Goal: Task Accomplishment & Management: Use online tool/utility

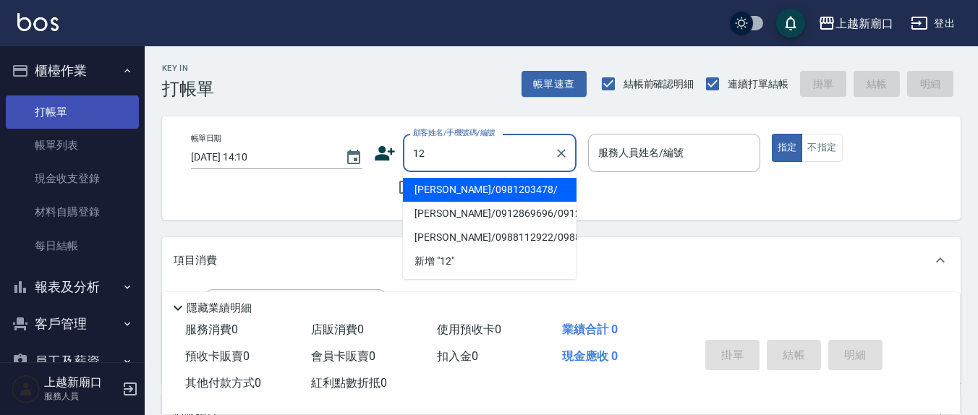
type input "[PERSON_NAME]/0981203478/"
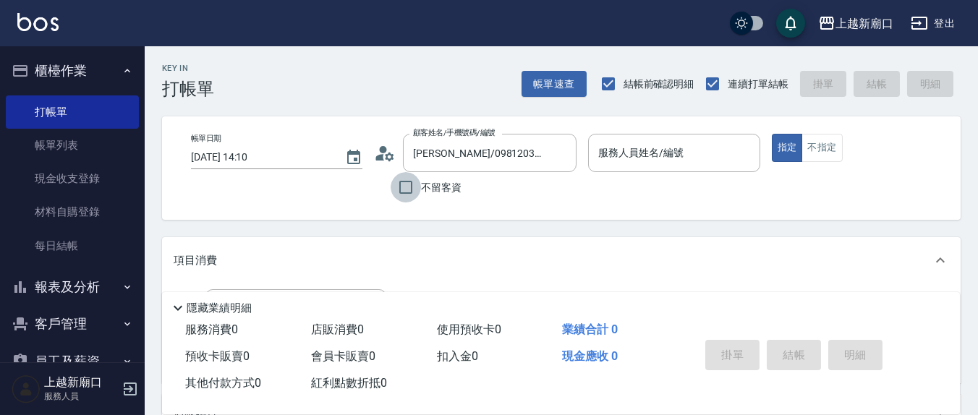
click at [411, 186] on input "不留客資" at bounding box center [406, 187] width 30 height 30
checkbox input "true"
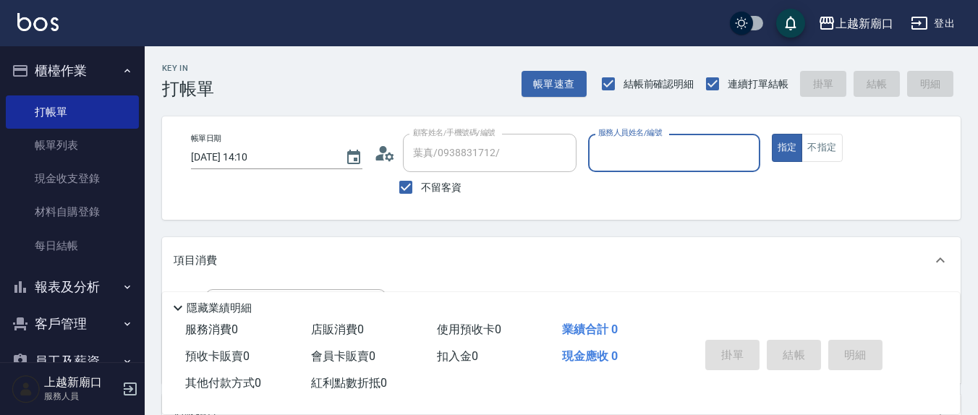
click at [638, 155] on div "服務人員姓名/編號 服務人員姓名/編號" at bounding box center [674, 153] width 172 height 38
type input "[PERSON_NAME]/0905849882/"
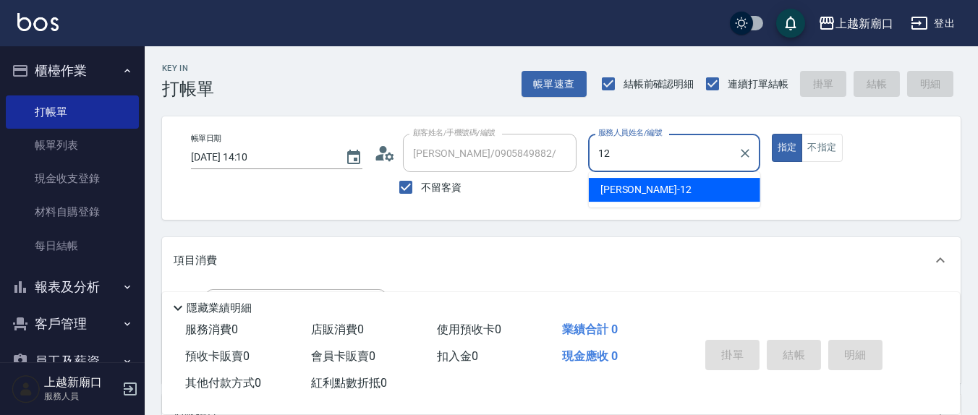
type input "12"
type button "true"
type input "[PERSON_NAME]-12"
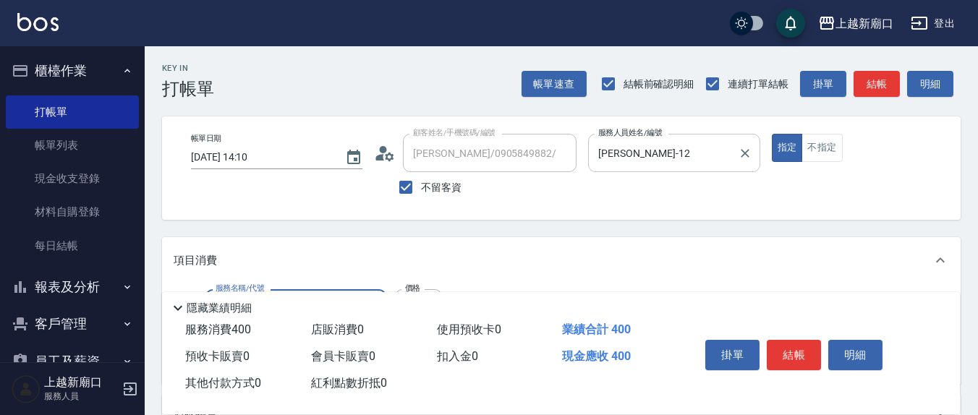
type input "剪髮(401)"
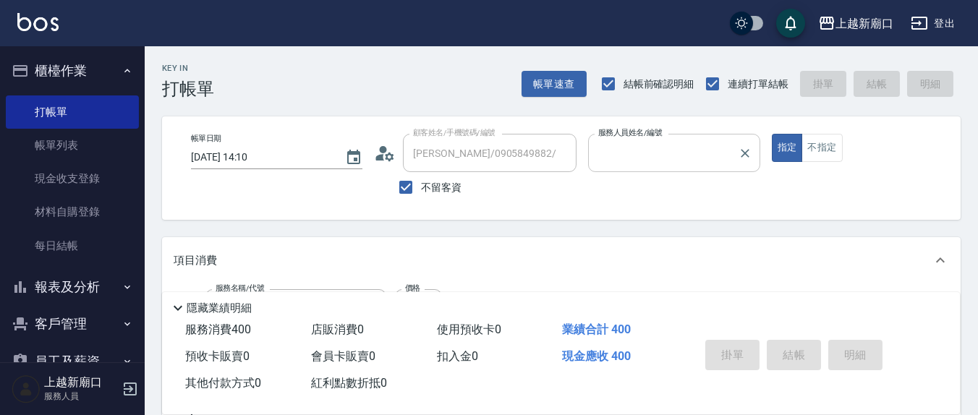
click at [772, 134] on button "指定" at bounding box center [787, 148] width 31 height 28
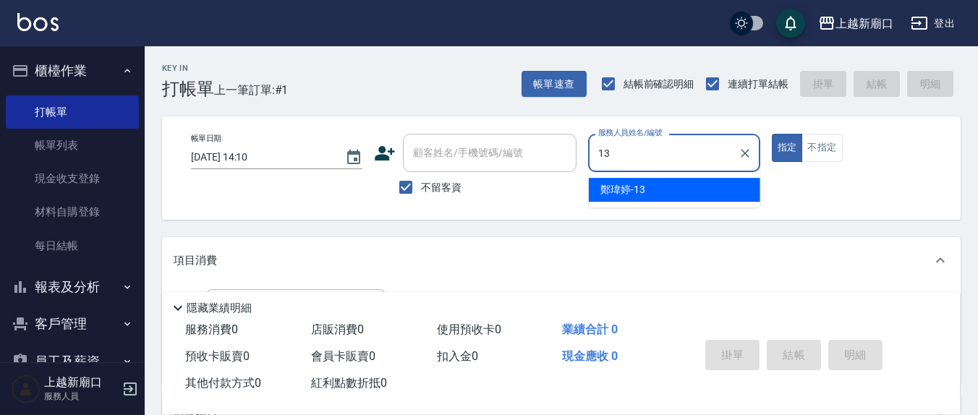
type input "[PERSON_NAME]-13"
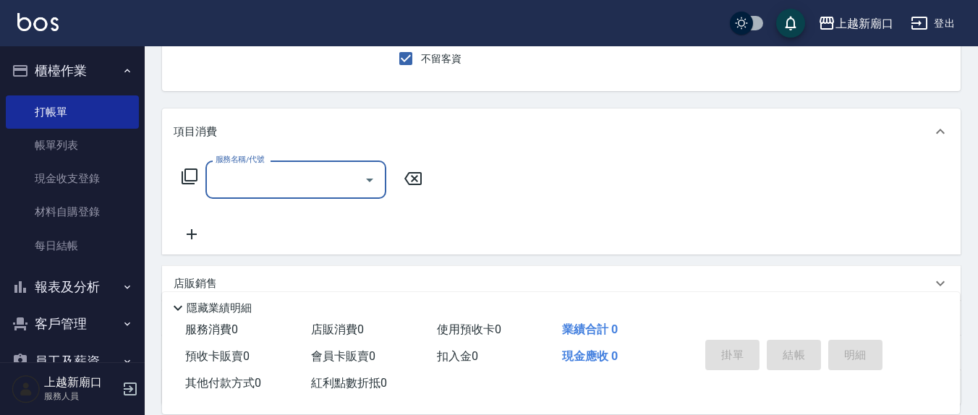
scroll to position [151, 0]
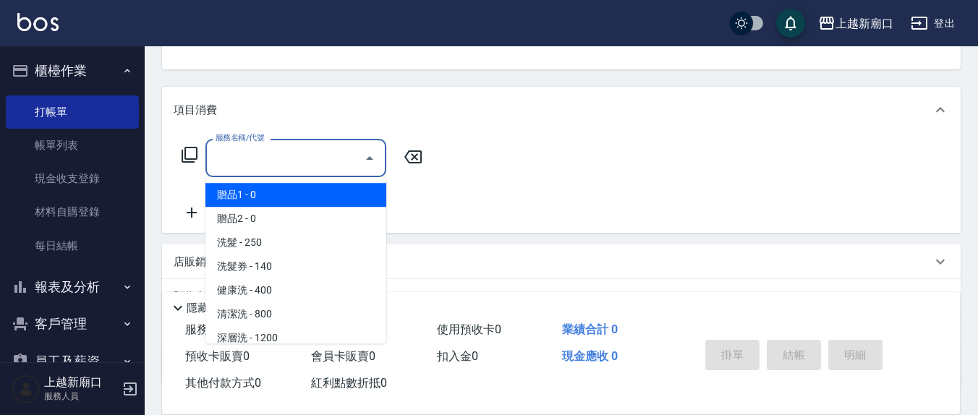
click at [231, 160] on input "服務名稱/代號" at bounding box center [285, 157] width 146 height 25
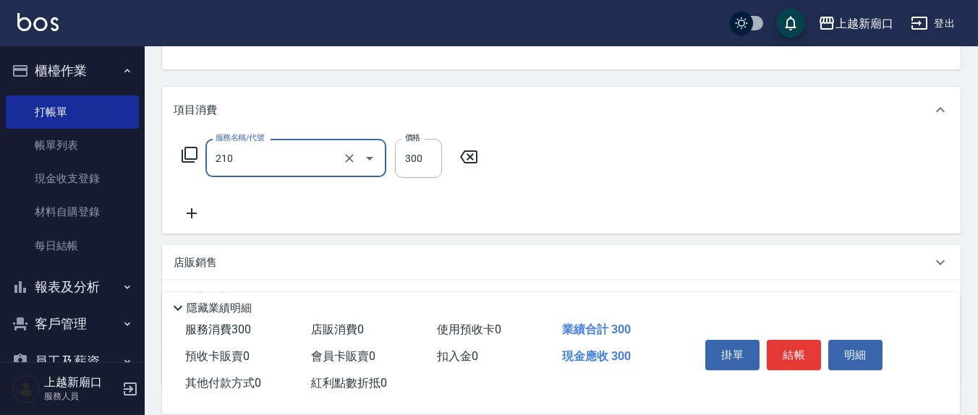
type input "歐娜洗髮精(210)"
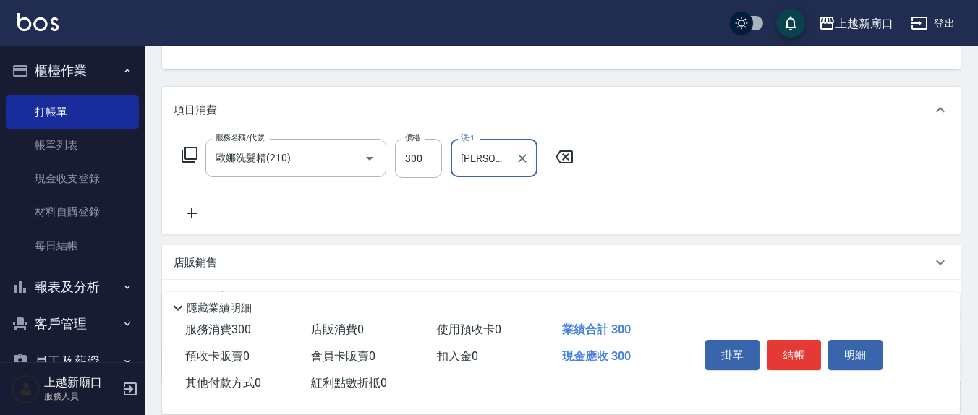
type input "[PERSON_NAME]-21"
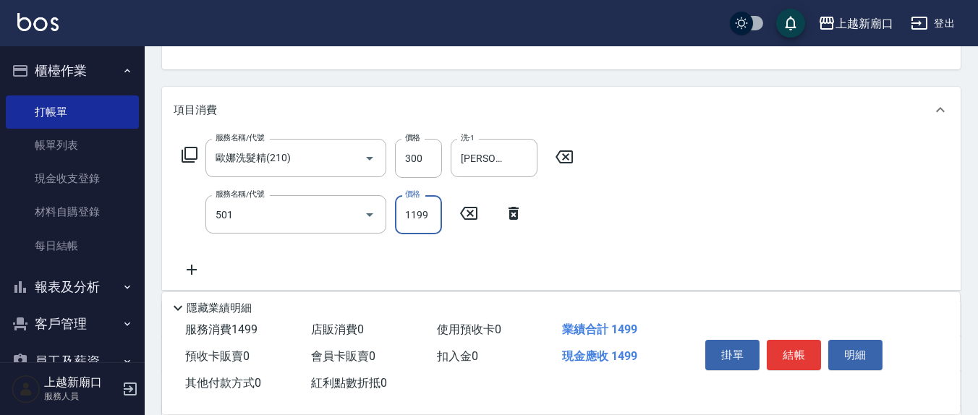
type input "染髮(501)"
type input "1700"
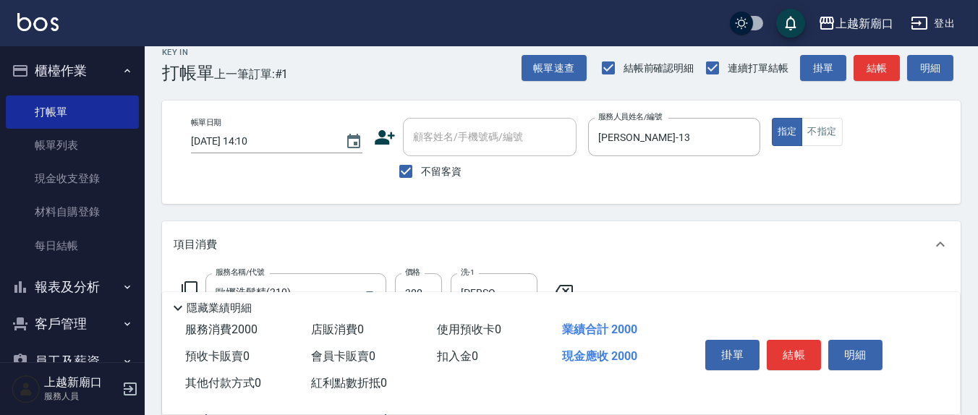
scroll to position [0, 0]
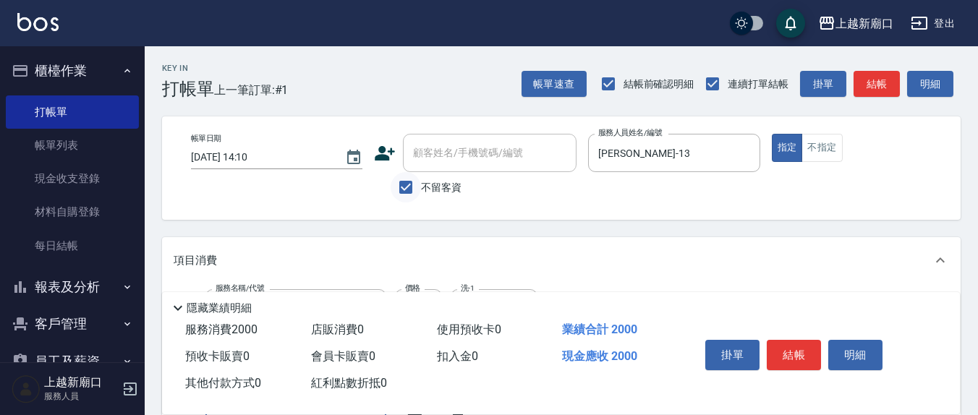
click at [409, 190] on input "不留客資" at bounding box center [406, 187] width 30 height 30
checkbox input "false"
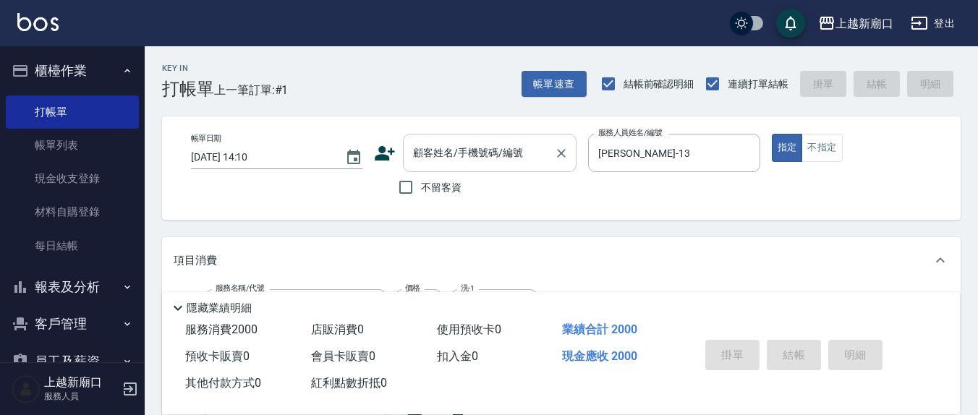
click at [454, 156] on div "顧客姓名/手機號碼/編號 顧客姓名/手機號碼/編號" at bounding box center [490, 153] width 174 height 38
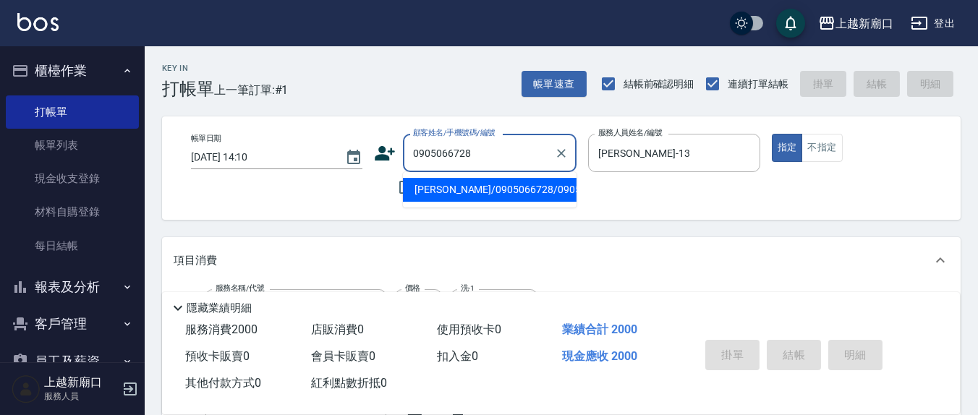
type input "[PERSON_NAME]/0905066728/0905066728"
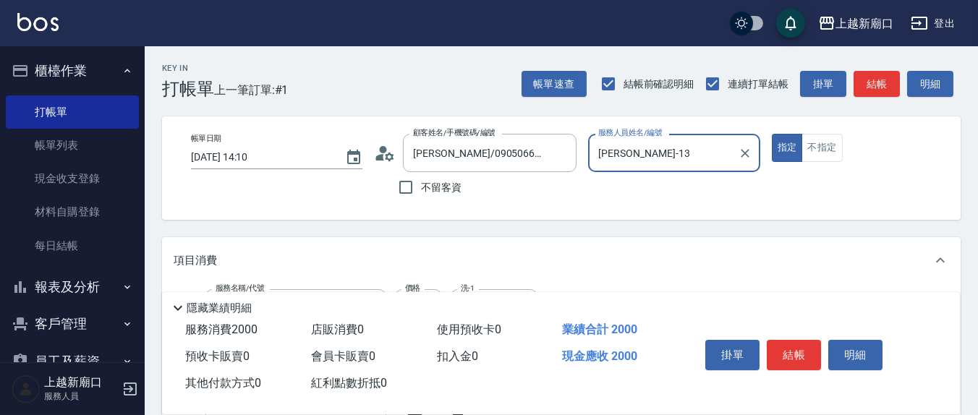
click at [772, 134] on button "指定" at bounding box center [787, 148] width 31 height 28
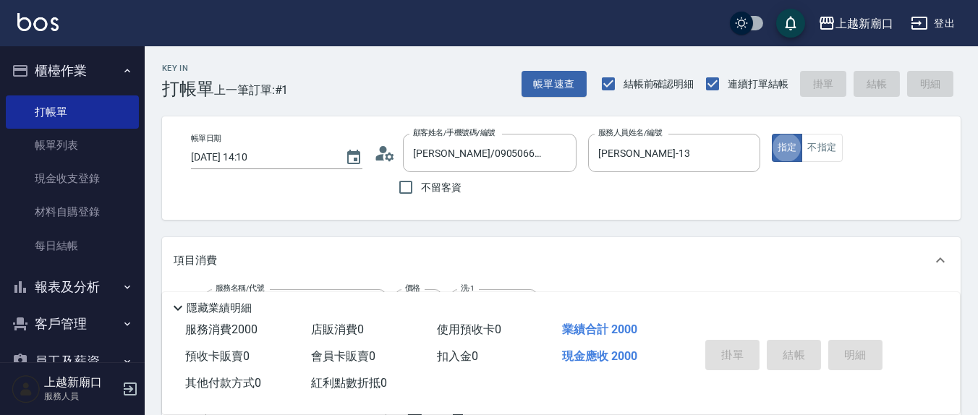
type input "[DATE] 14:11"
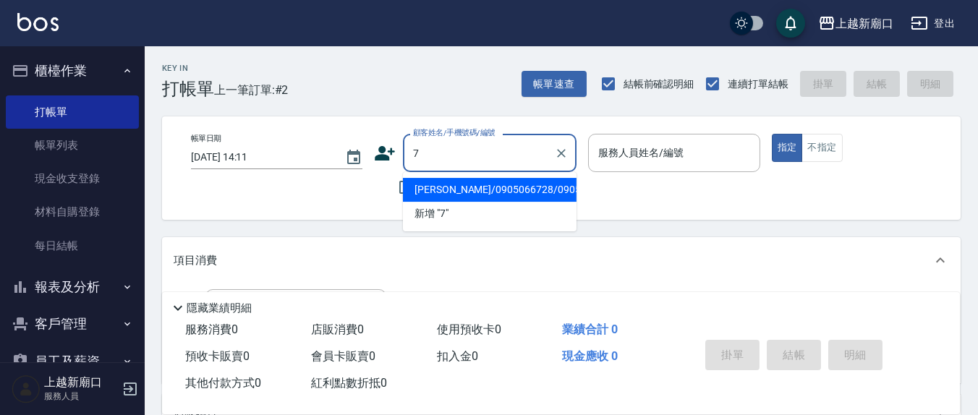
type input "[PERSON_NAME]/0905066728/0905066728"
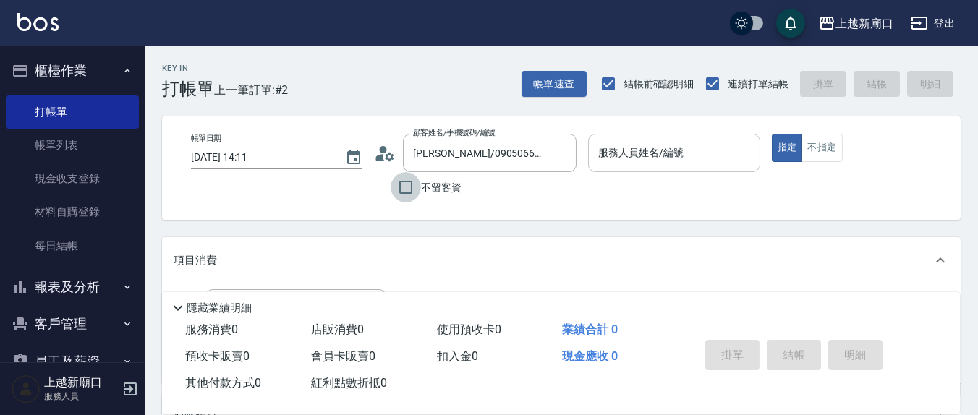
drag, startPoint x: 402, startPoint y: 186, endPoint x: 645, endPoint y: 160, distance: 244.5
click at [405, 186] on input "不留客資" at bounding box center [406, 187] width 30 height 30
checkbox input "true"
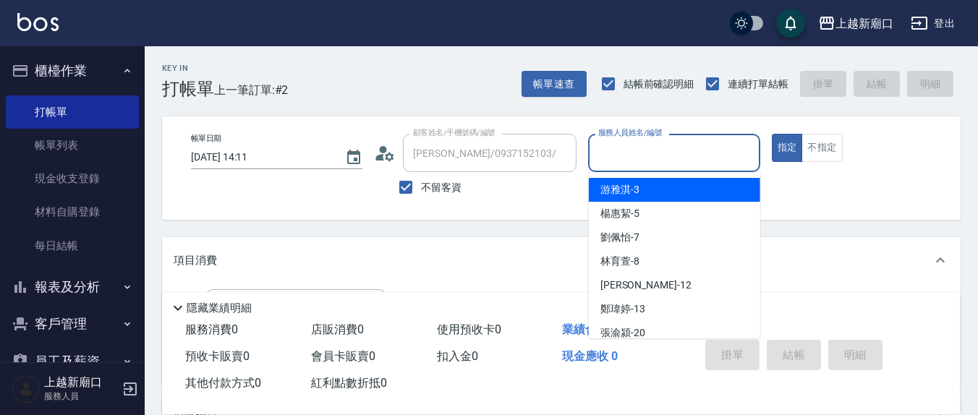
click at [644, 160] on input "服務人員姓名/編號" at bounding box center [674, 152] width 158 height 25
type input "[PERSON_NAME]/0976228821/"
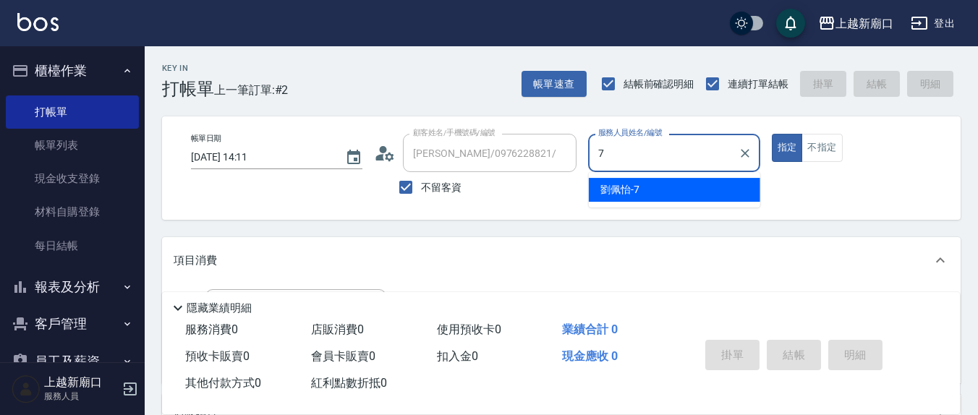
type input "[PERSON_NAME]7"
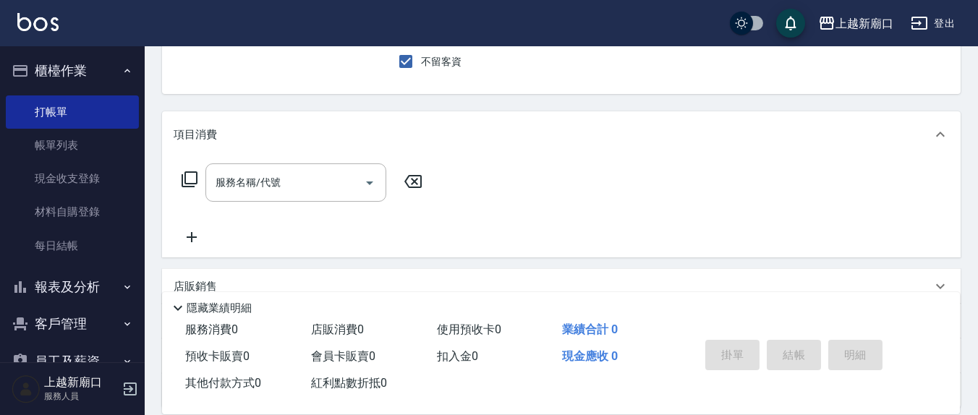
scroll to position [151, 0]
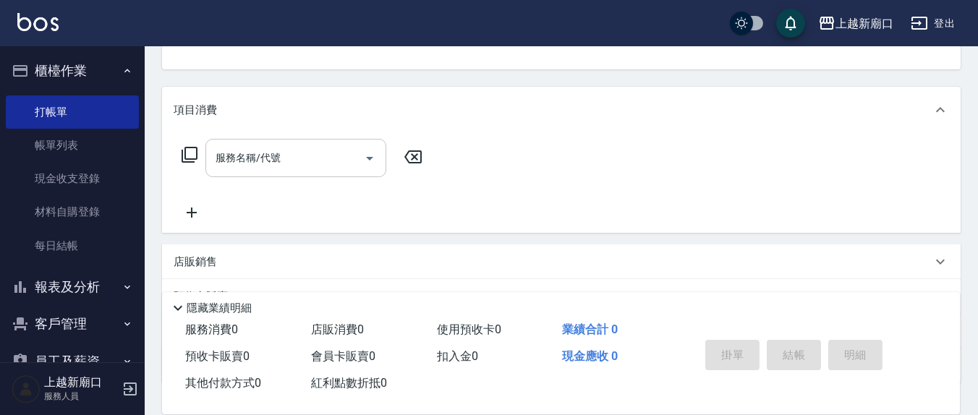
click at [304, 152] on input "服務名稱/代號" at bounding box center [285, 157] width 146 height 25
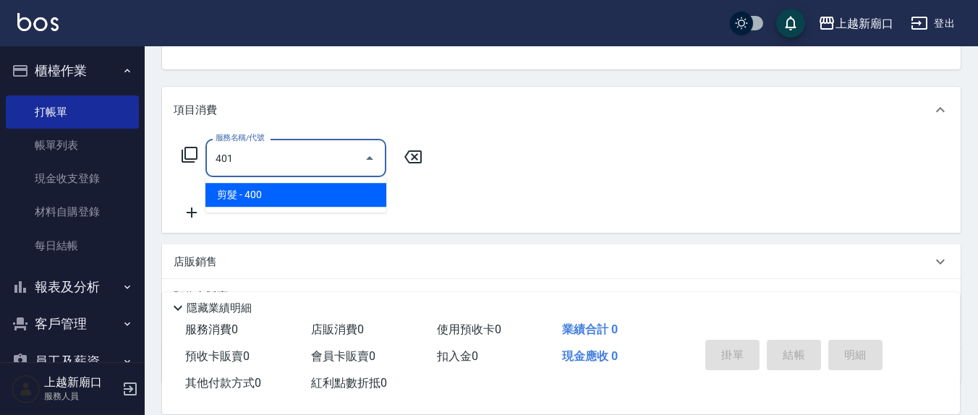
type input "剪髮(401)"
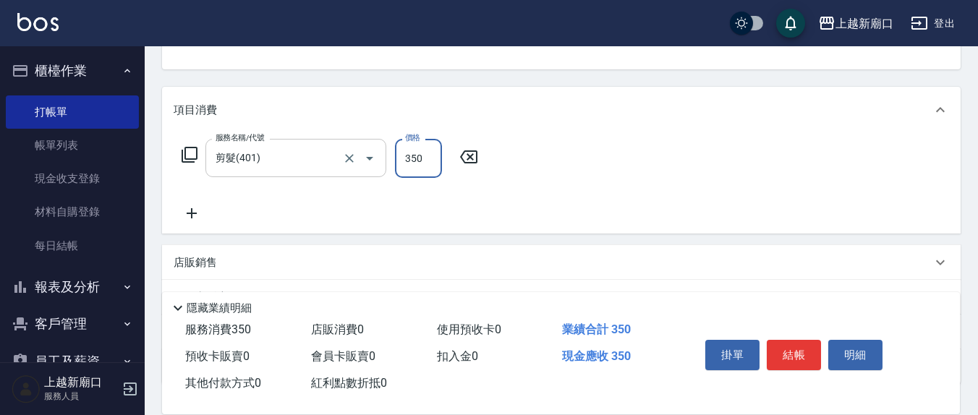
type input "350"
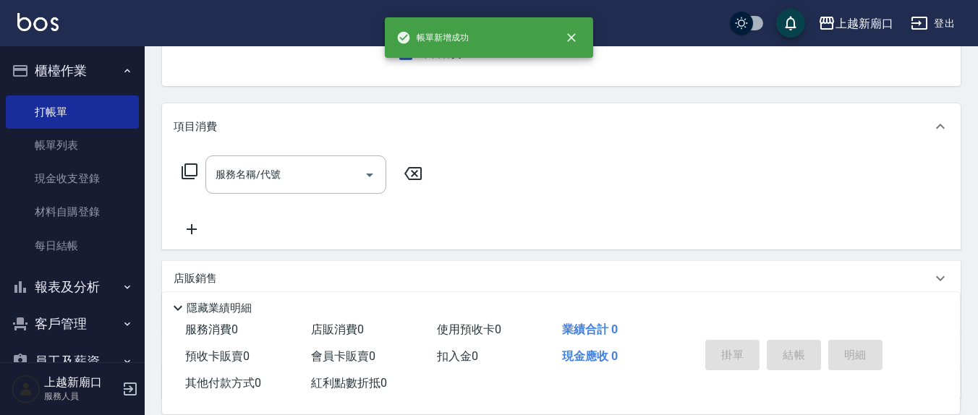
scroll to position [0, 0]
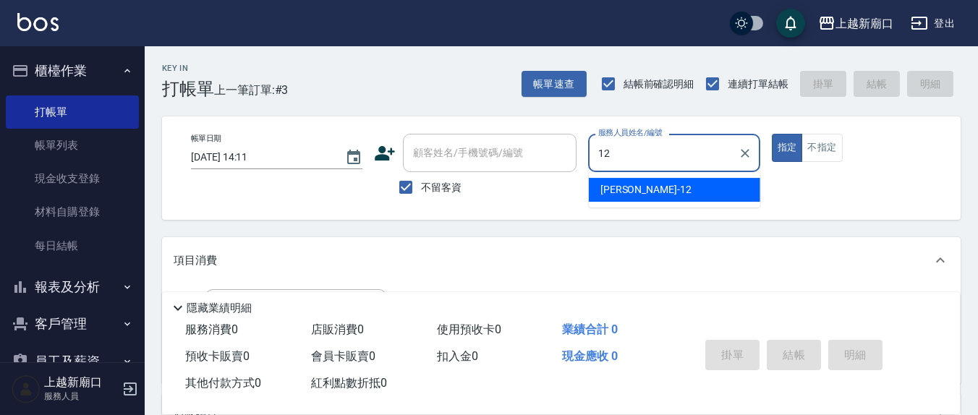
type input "[PERSON_NAME]-12"
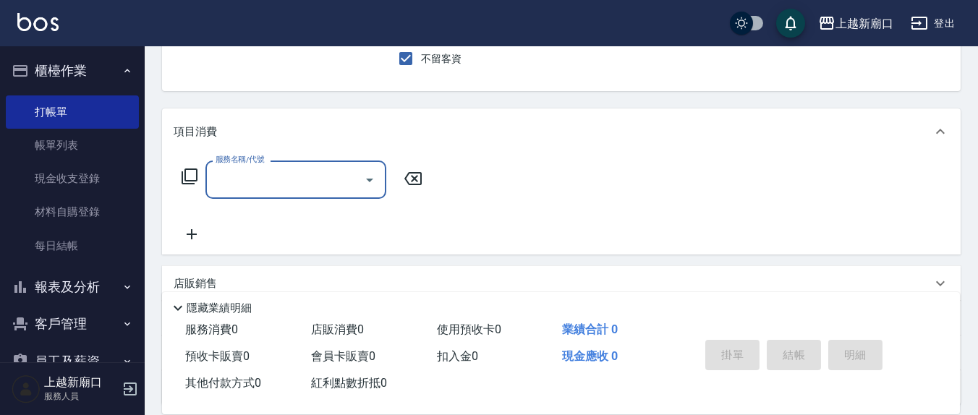
scroll to position [151, 0]
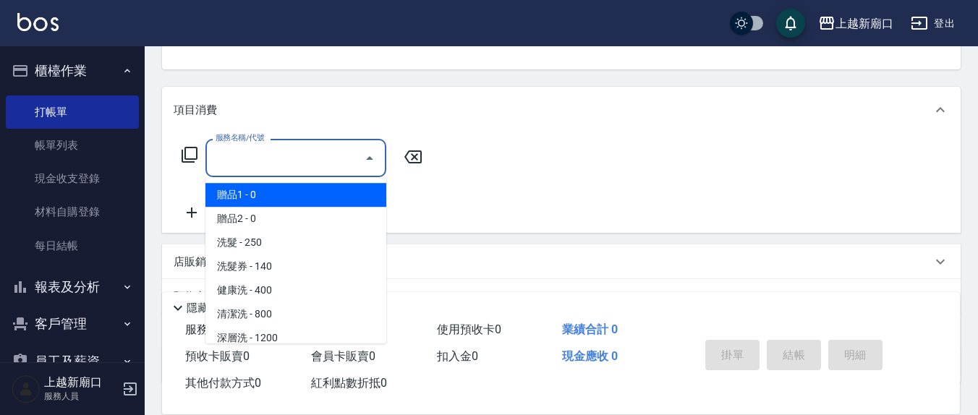
click at [272, 163] on input "服務名稱/代號" at bounding box center [285, 157] width 146 height 25
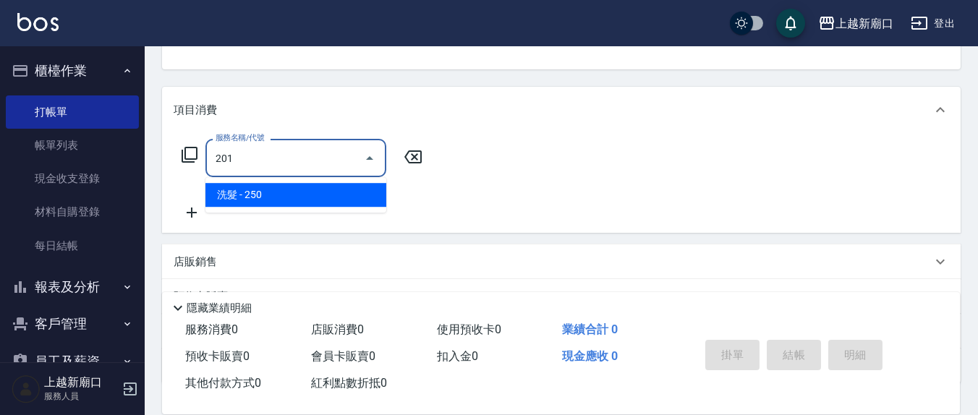
type input "洗髮(201)"
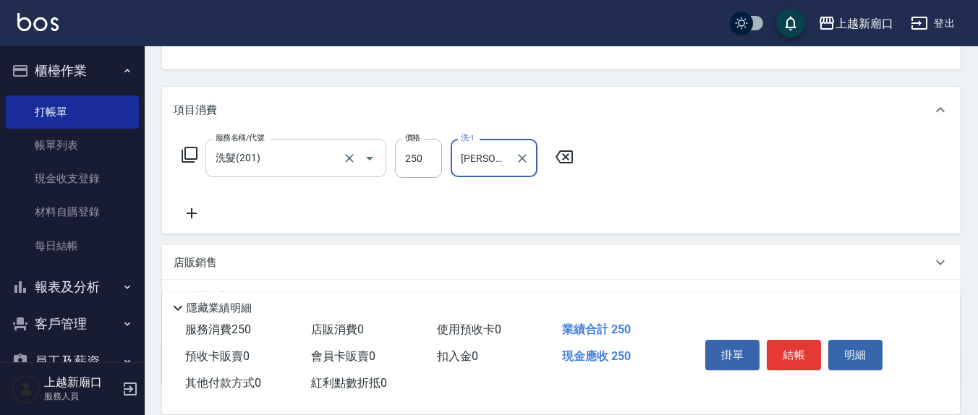
type input "[PERSON_NAME]-21"
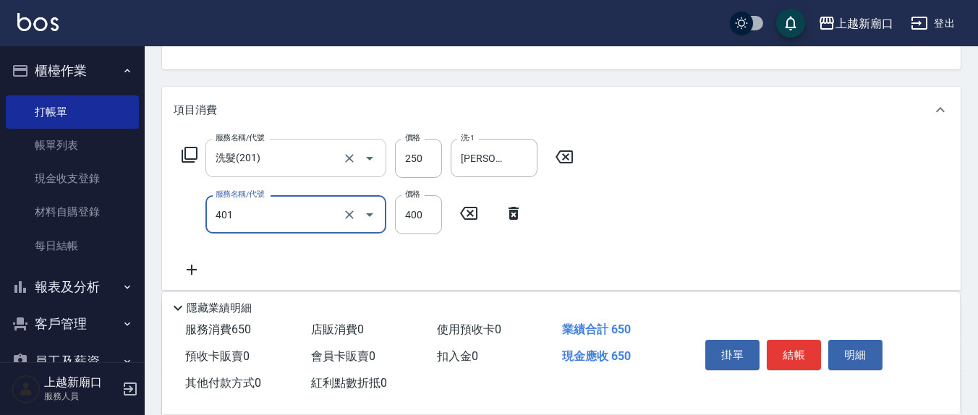
type input "剪髮(401)"
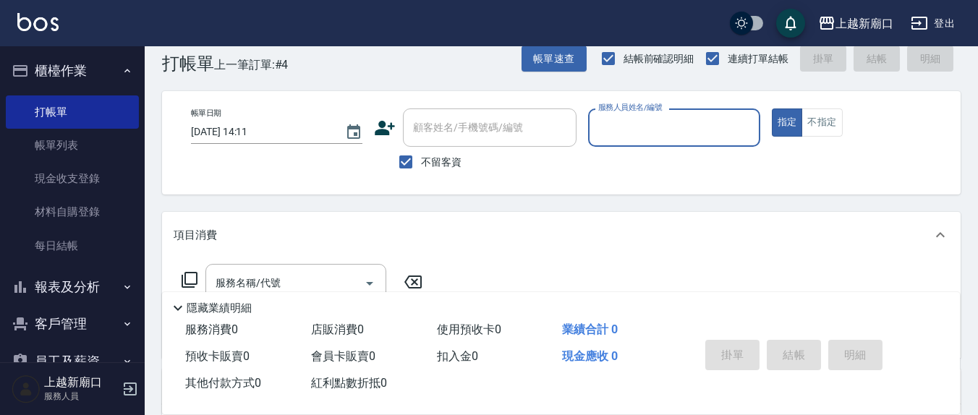
scroll to position [0, 0]
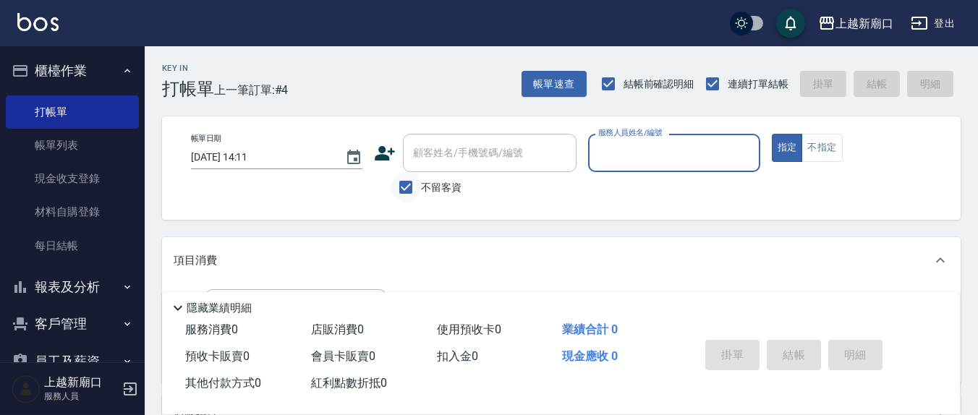
click at [402, 190] on input "不留客資" at bounding box center [406, 187] width 30 height 30
checkbox input "false"
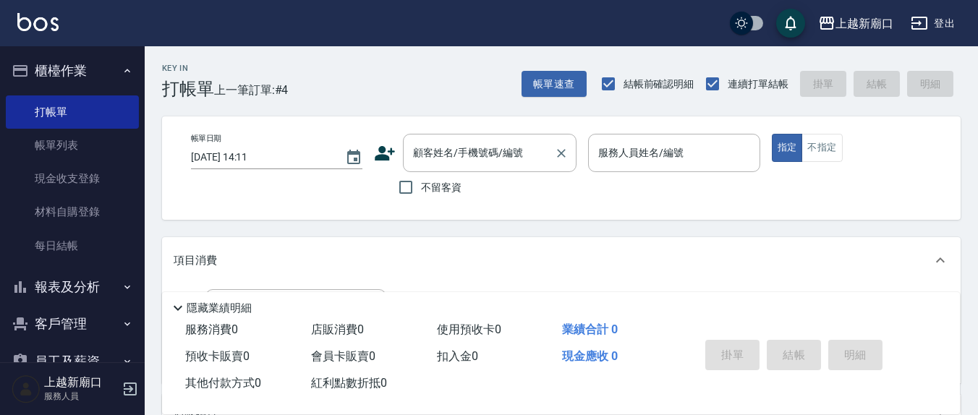
click at [426, 161] on input "顧客姓名/手機號碼/編號" at bounding box center [479, 152] width 139 height 25
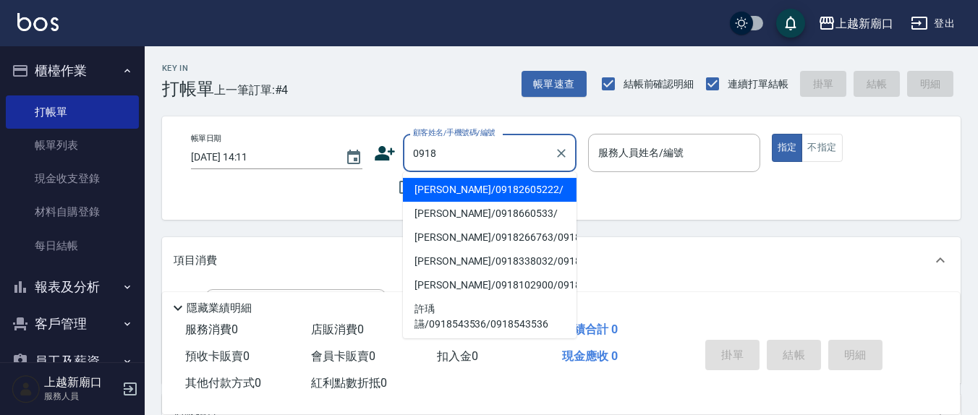
click at [448, 152] on input "0918" at bounding box center [479, 152] width 139 height 25
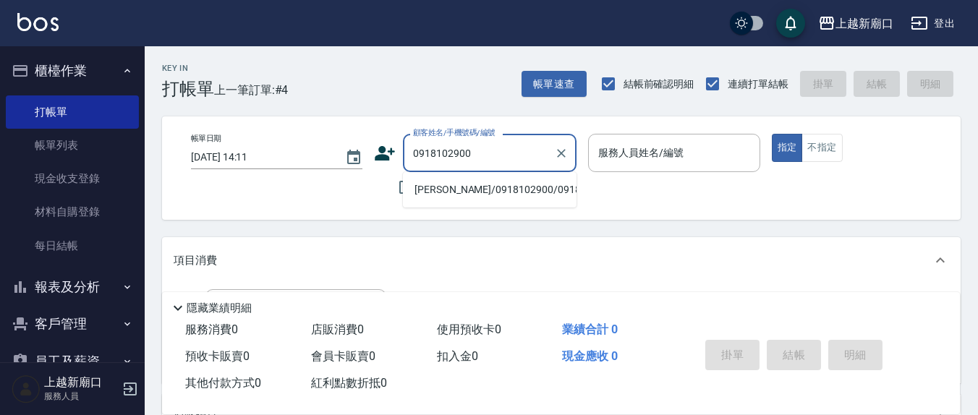
click at [502, 193] on li "[PERSON_NAME]/0918102900/0918102900" at bounding box center [490, 190] width 174 height 24
type input "[PERSON_NAME]/0918102900/0918102900"
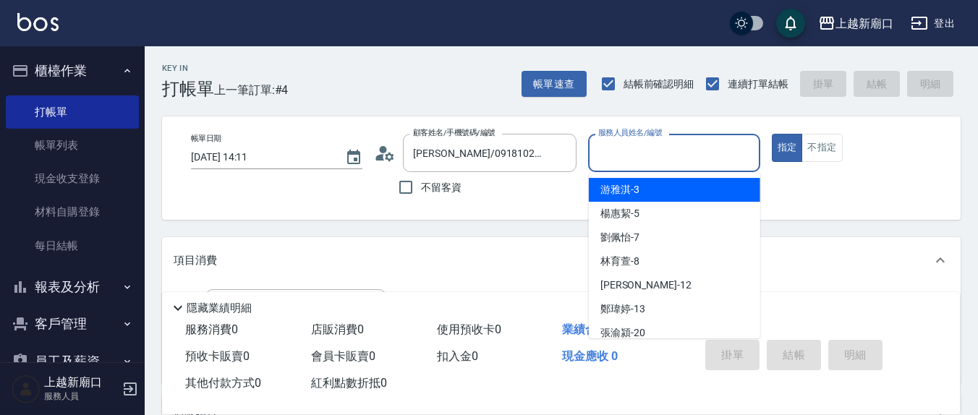
click at [633, 156] on input "服務人員姓名/編號" at bounding box center [674, 152] width 158 height 25
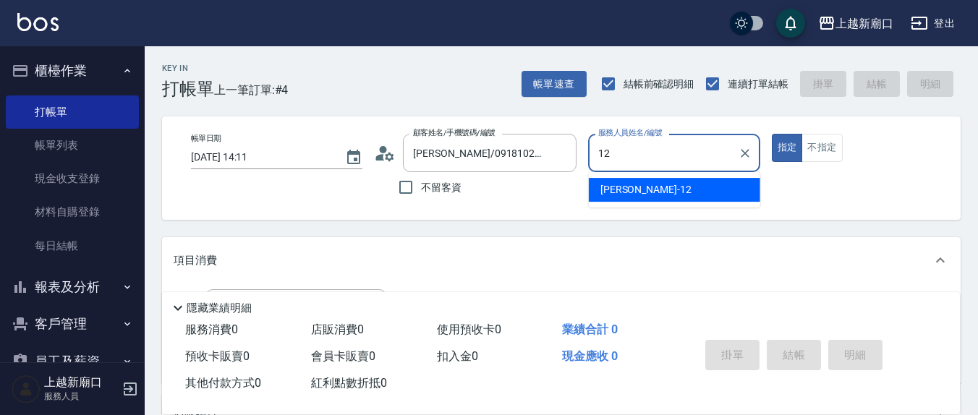
type input "[PERSON_NAME]-12"
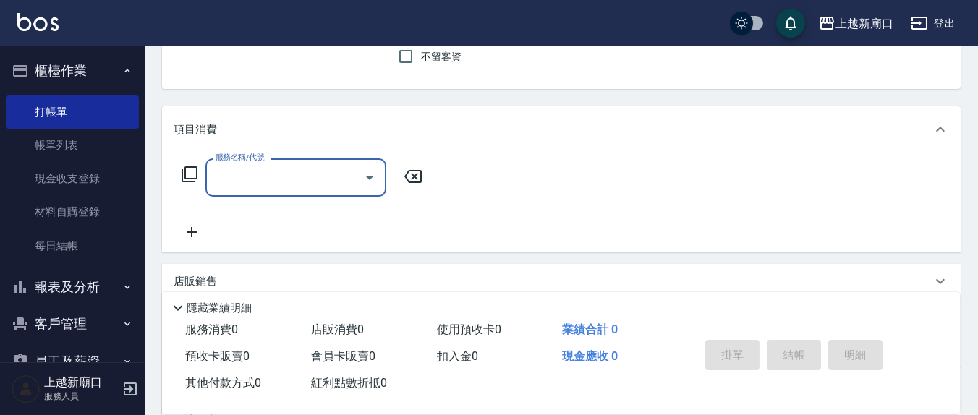
scroll to position [151, 0]
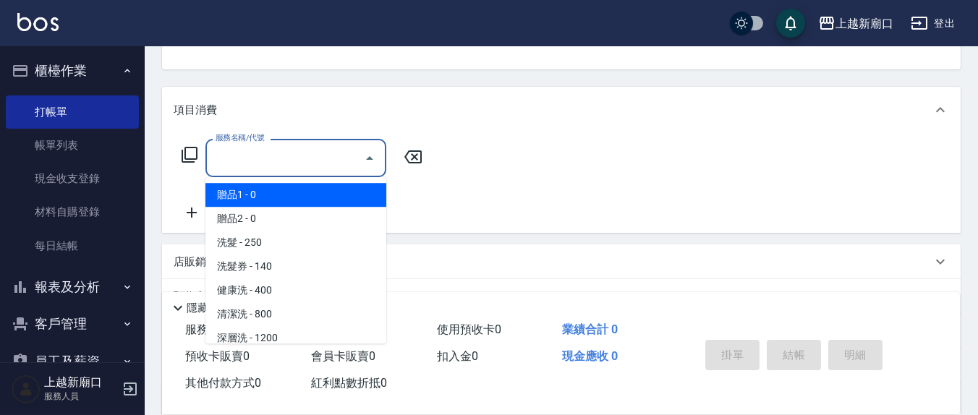
click at [292, 165] on input "服務名稱/代號" at bounding box center [285, 157] width 146 height 25
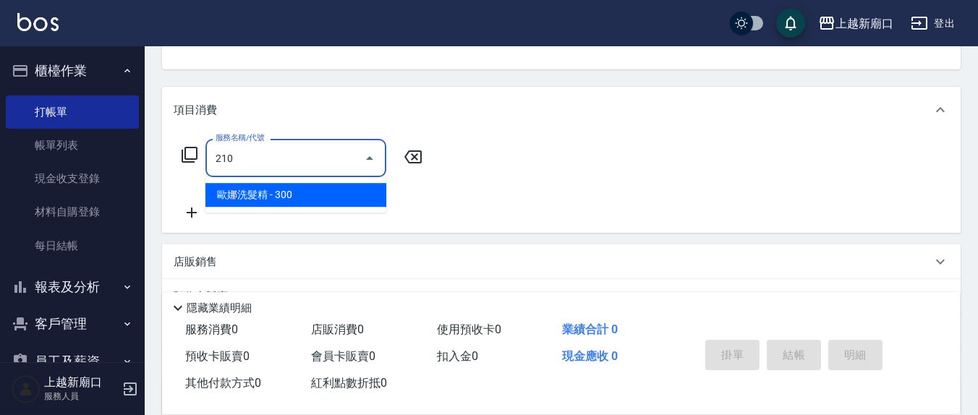
type input "歐娜洗髮精(210)"
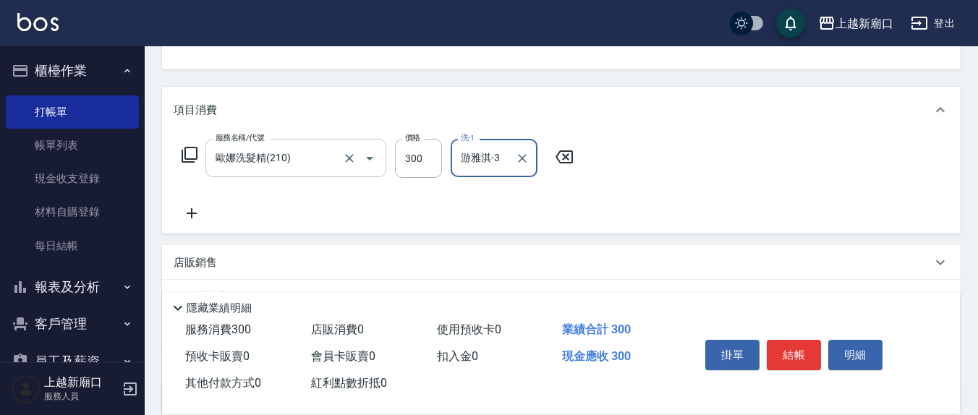
type input "游雅淇-3"
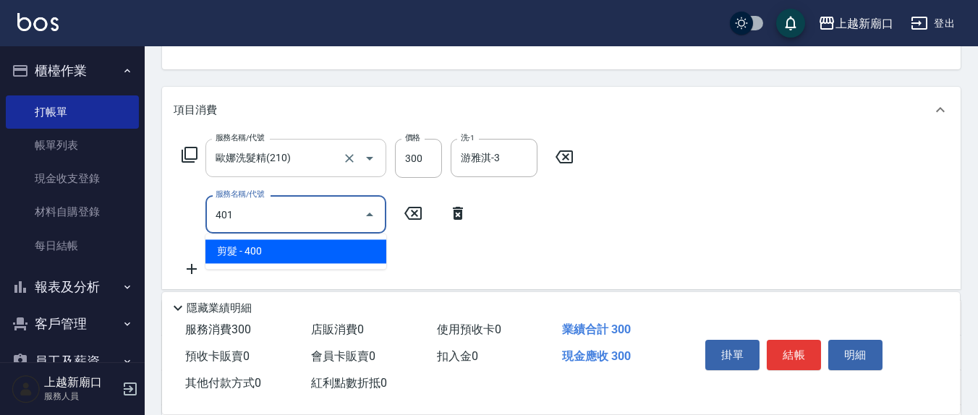
type input "剪髮(401)"
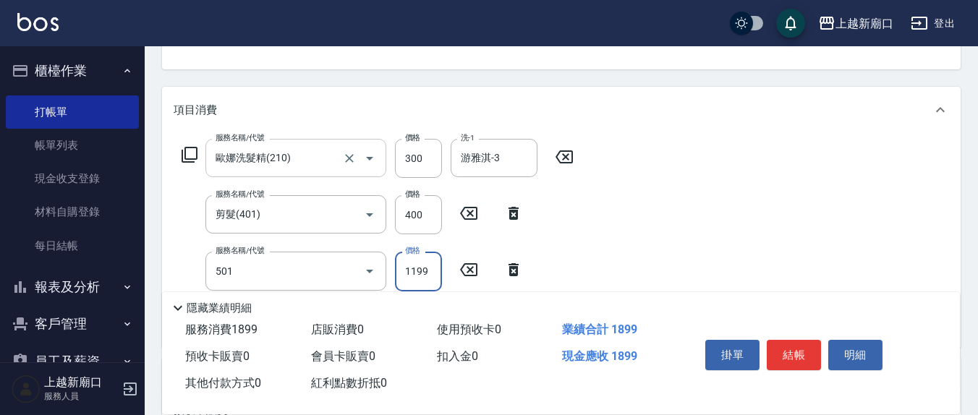
type input "染髮(501)"
type input "2300"
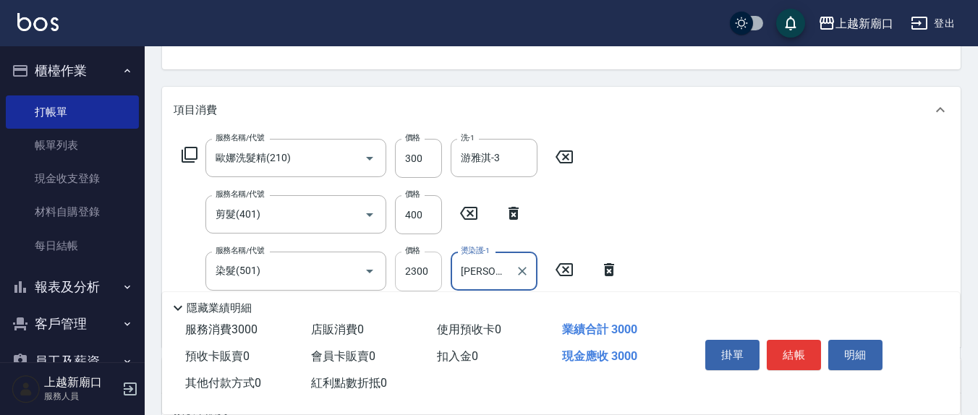
type input "[PERSON_NAME]-12"
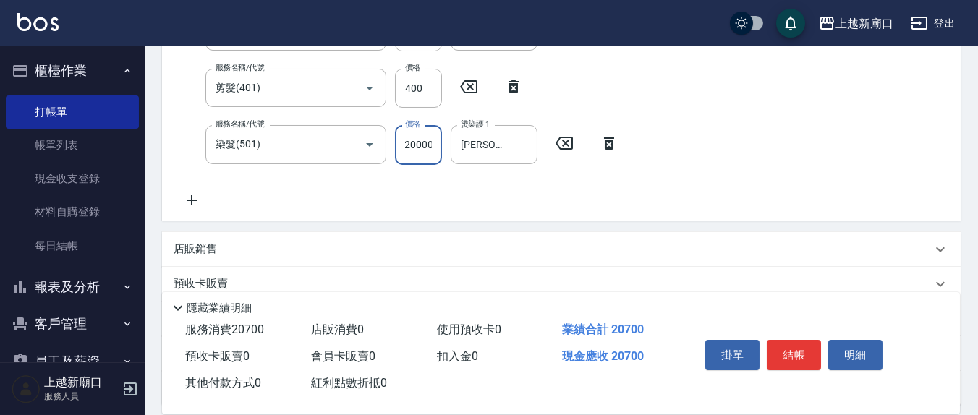
scroll to position [404, 0]
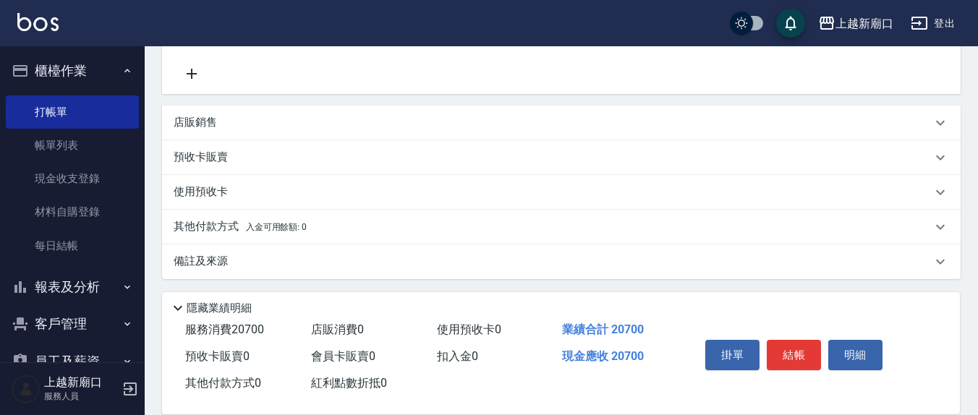
type input "20000"
drag, startPoint x: 197, startPoint y: 71, endPoint x: 233, endPoint y: 82, distance: 37.8
click at [195, 71] on icon at bounding box center [192, 73] width 36 height 17
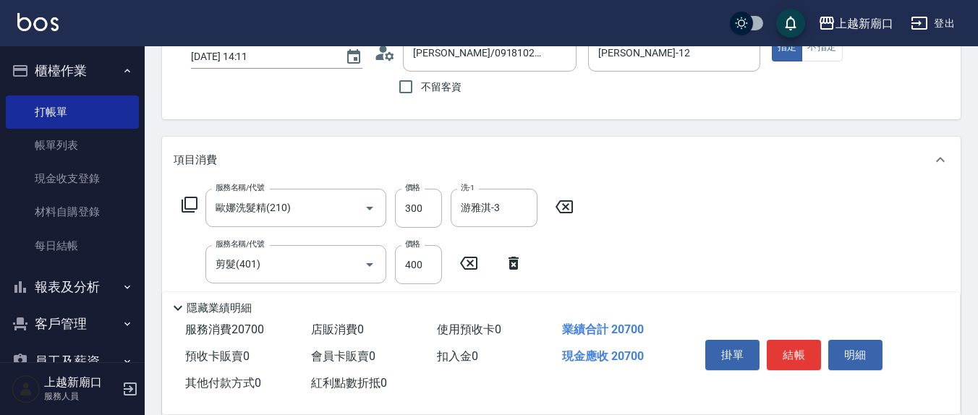
scroll to position [251, 0]
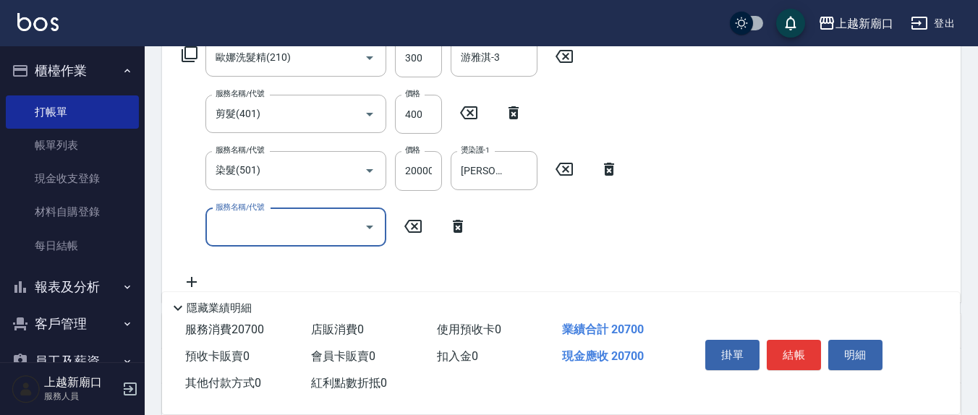
click at [311, 217] on input "服務名稱/代號" at bounding box center [285, 227] width 146 height 25
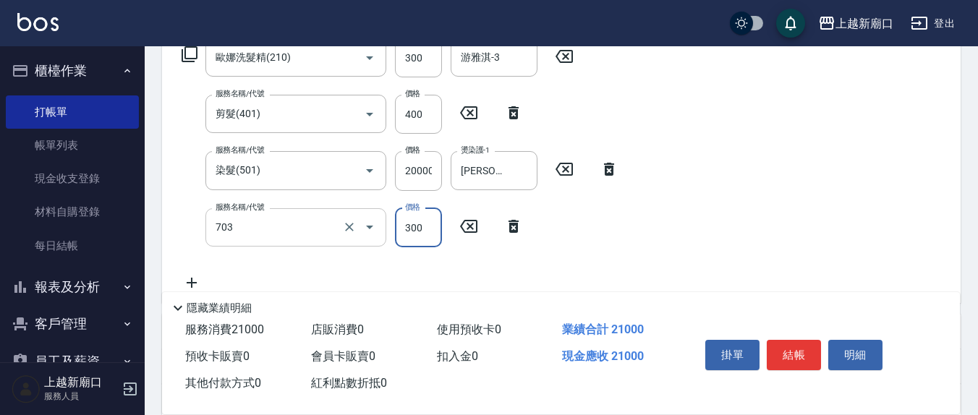
type input "(1236)設計師(703)"
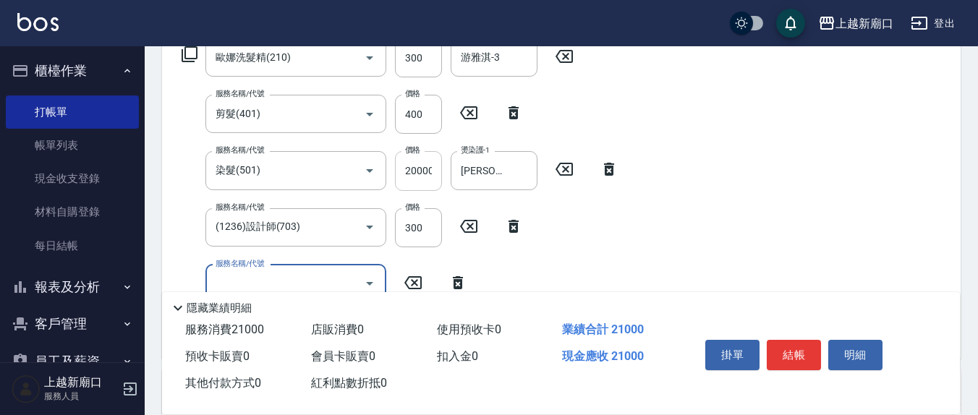
click at [437, 169] on input "20000" at bounding box center [418, 170] width 47 height 39
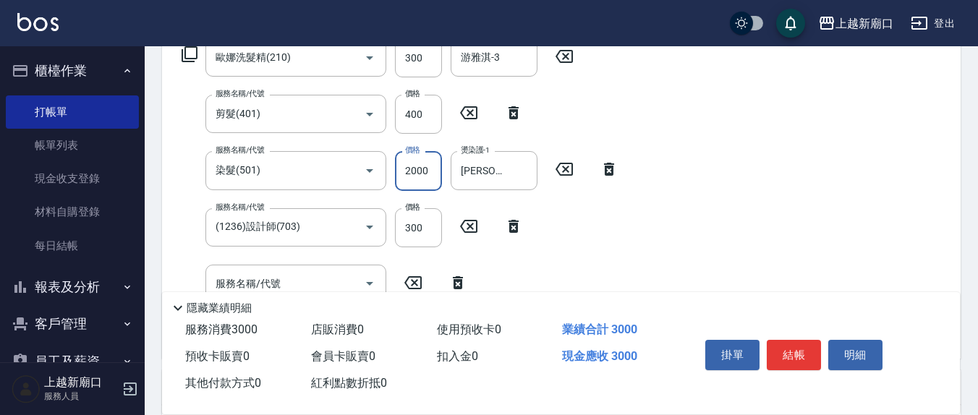
type input "2000"
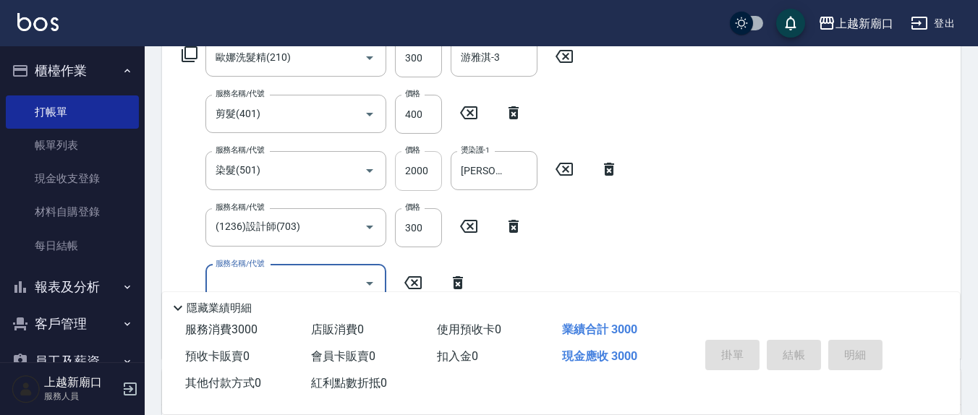
type input "[DATE] 14:12"
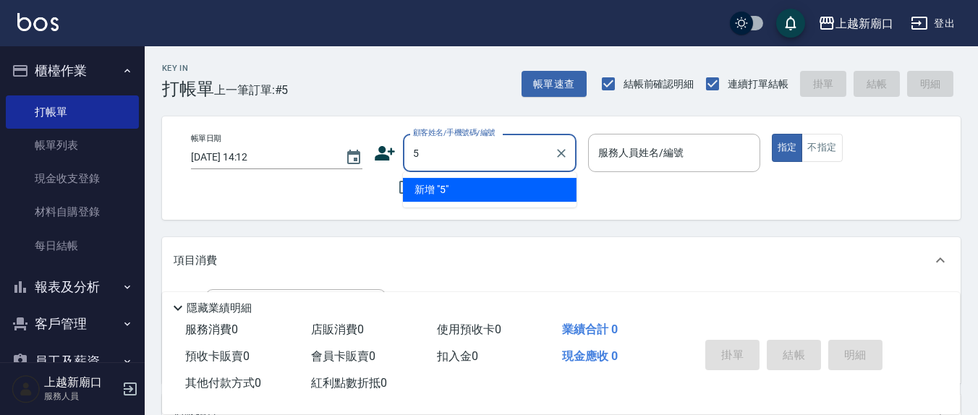
type input "5"
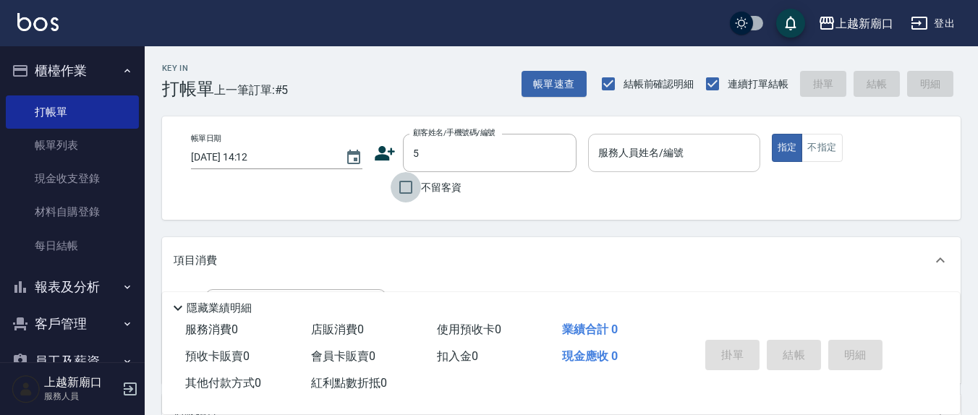
drag, startPoint x: 405, startPoint y: 185, endPoint x: 685, endPoint y: 148, distance: 283.1
click at [407, 184] on input "不留客資" at bounding box center [406, 187] width 30 height 30
checkbox input "true"
type input "[PERSON_NAME]/0910365666/"
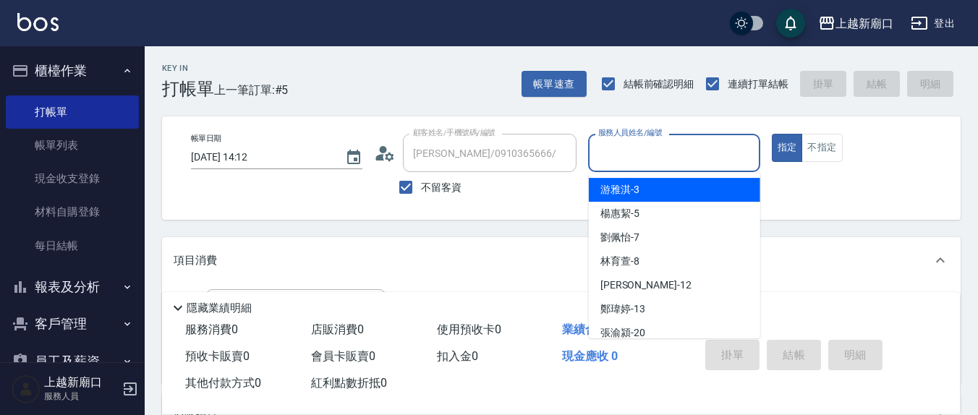
click at [685, 148] on input "服務人員姓名/編號" at bounding box center [674, 152] width 158 height 25
type input "5"
type input "[PERSON_NAME]/0976228821/"
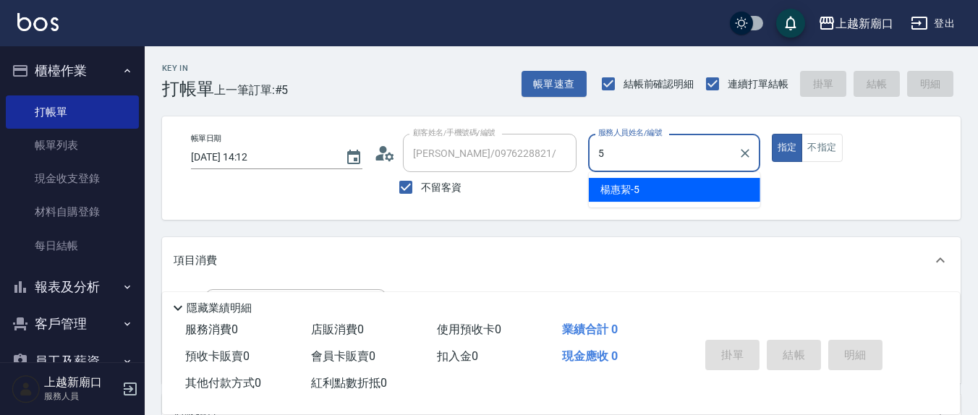
type input "[PERSON_NAME]5"
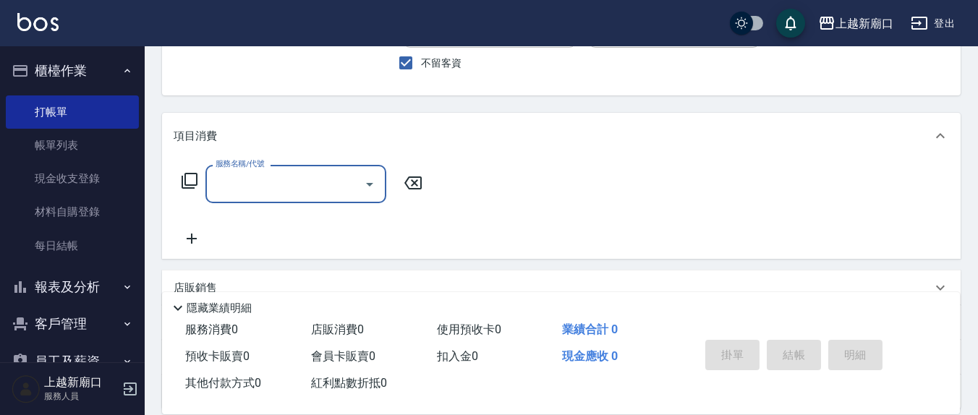
scroll to position [151, 0]
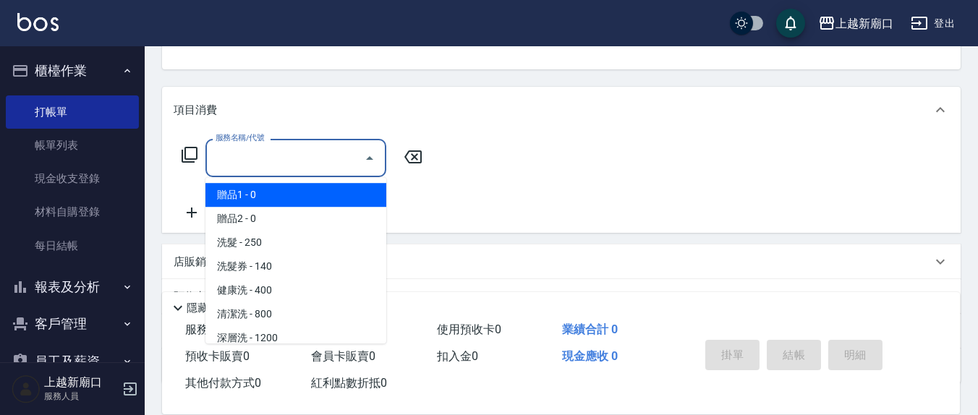
click at [299, 164] on input "服務名稱/代號" at bounding box center [285, 157] width 146 height 25
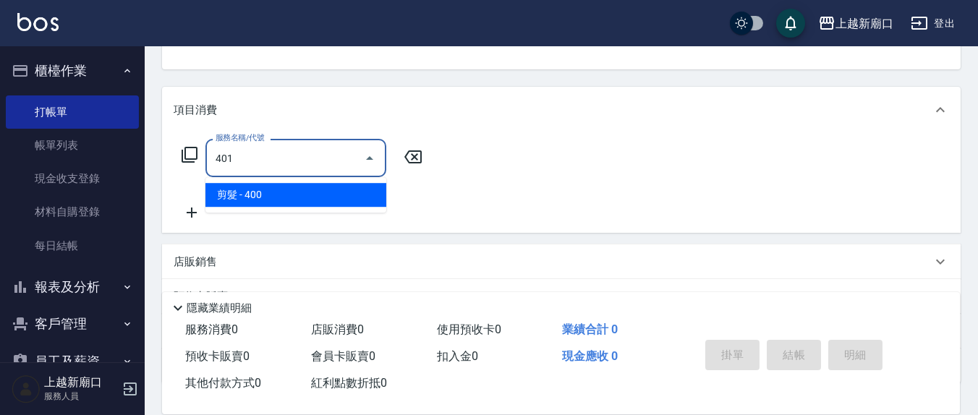
type input "剪髮(401)"
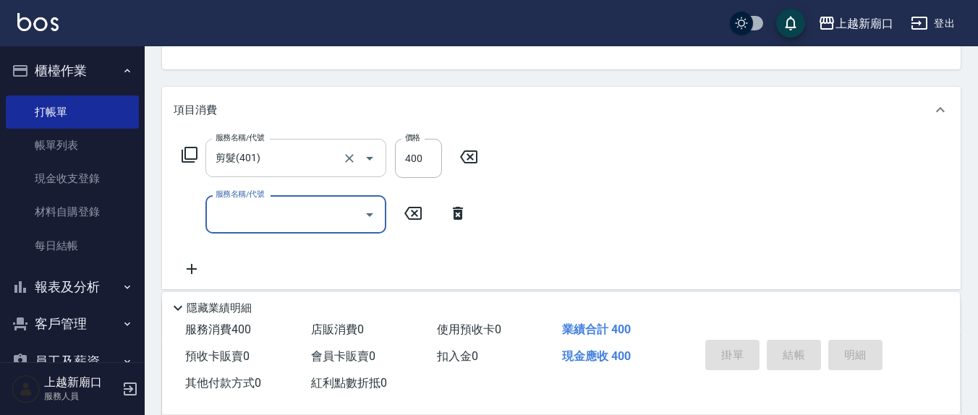
type input "[DATE] 14:13"
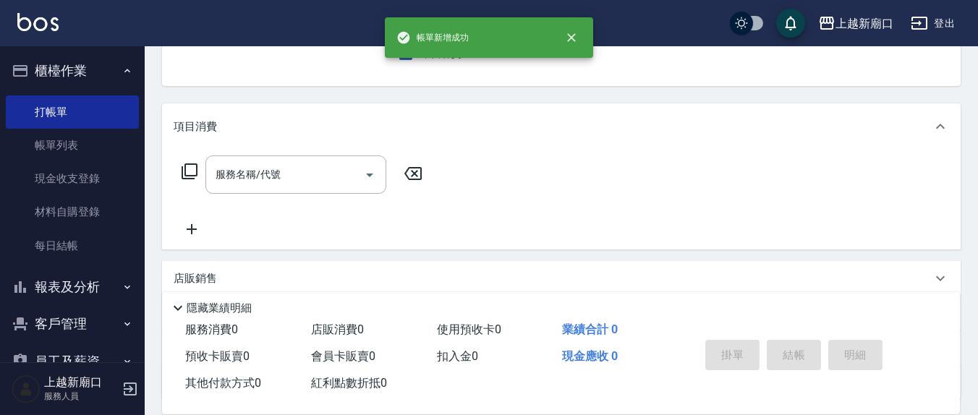
scroll to position [0, 0]
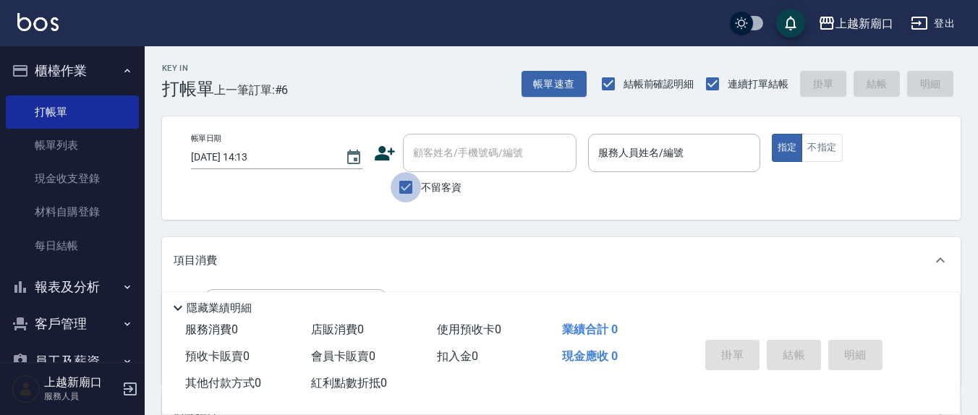
click at [405, 192] on input "不留客資" at bounding box center [406, 187] width 30 height 30
checkbox input "false"
click at [434, 167] on div "顧客姓名/手機號碼/編號" at bounding box center [490, 153] width 174 height 38
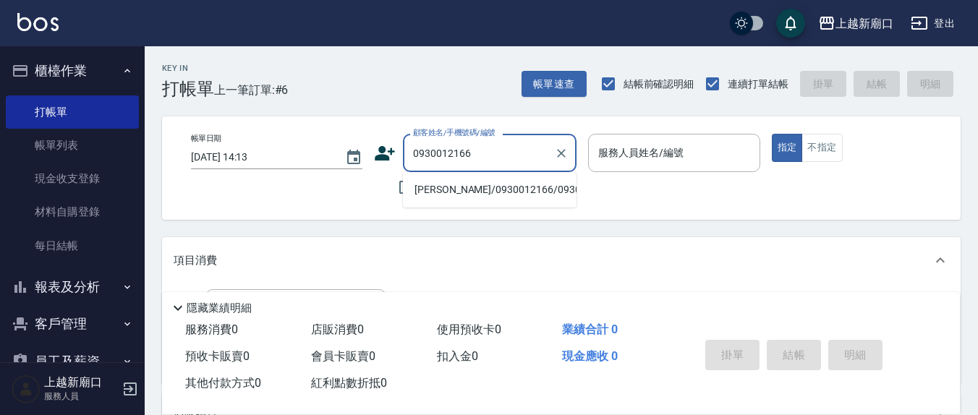
click at [457, 200] on li "[PERSON_NAME]/0930012166/0930012166" at bounding box center [490, 190] width 174 height 24
type input "[PERSON_NAME]/0930012166/0930012166"
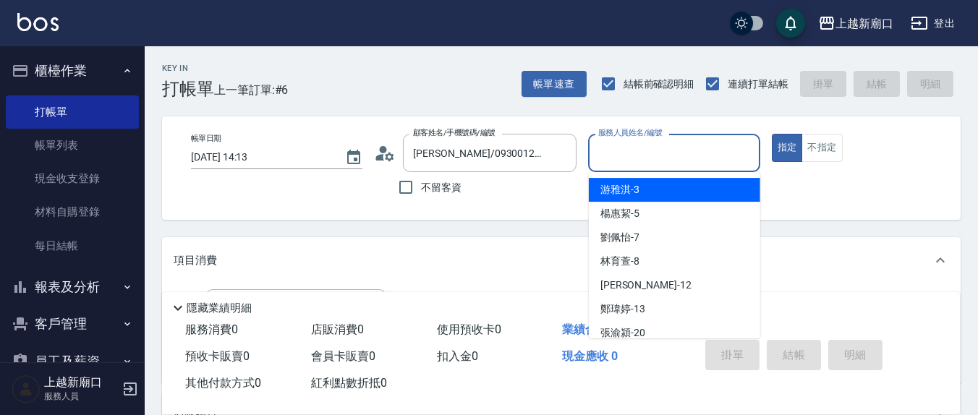
click at [616, 152] on input "服務人員姓名/編號" at bounding box center [674, 152] width 158 height 25
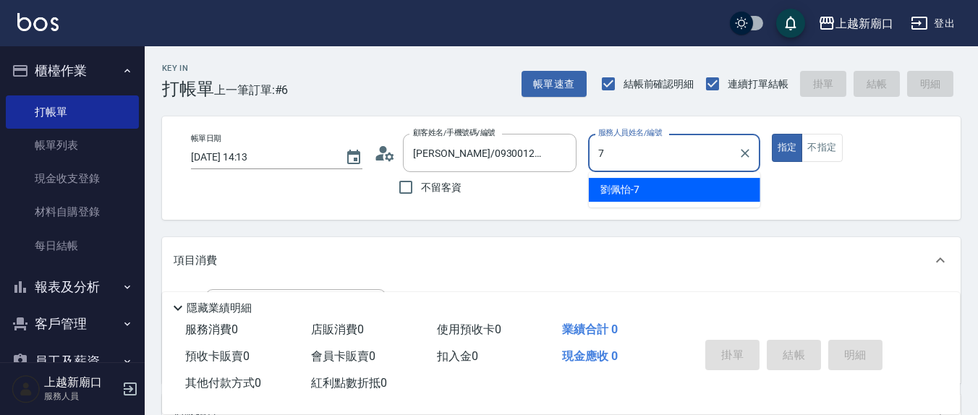
type input "[PERSON_NAME]7"
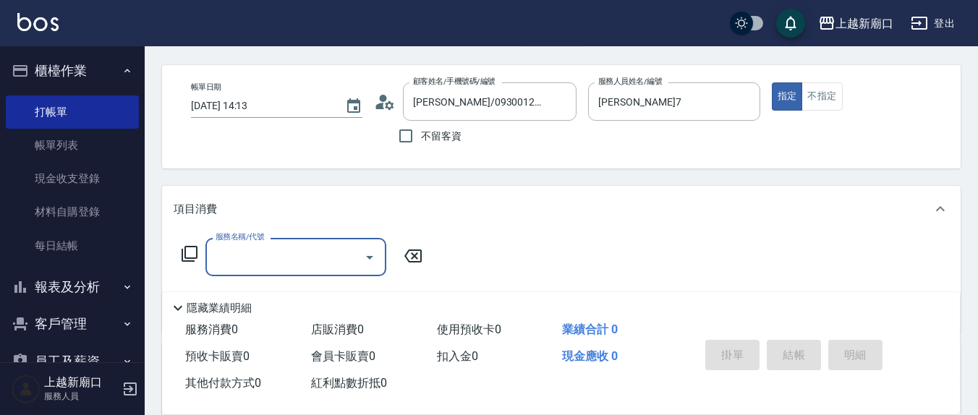
scroll to position [151, 0]
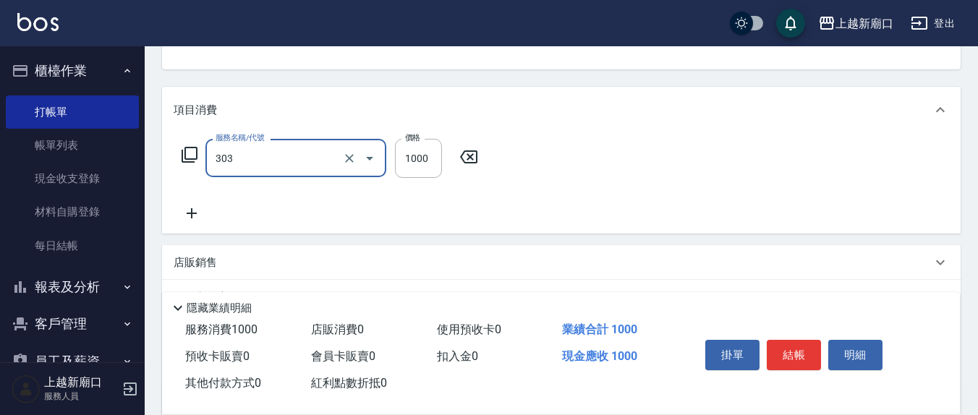
type input "憑券離子燙.冷燙600-1198(303)"
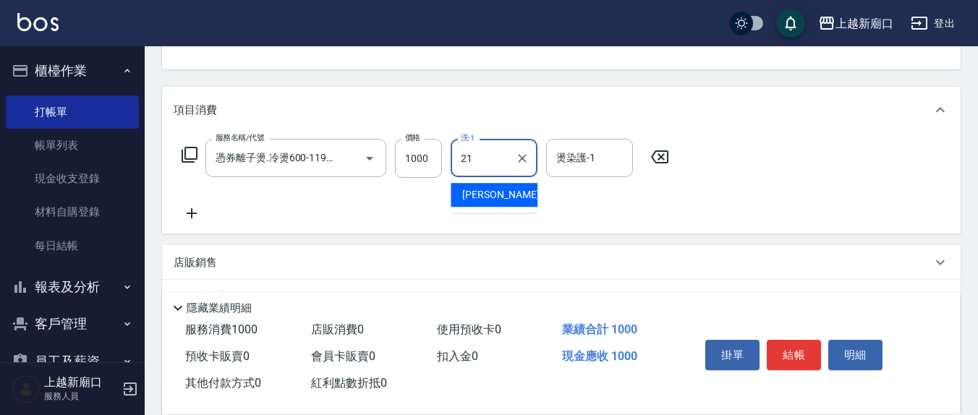
type input "[PERSON_NAME]-21"
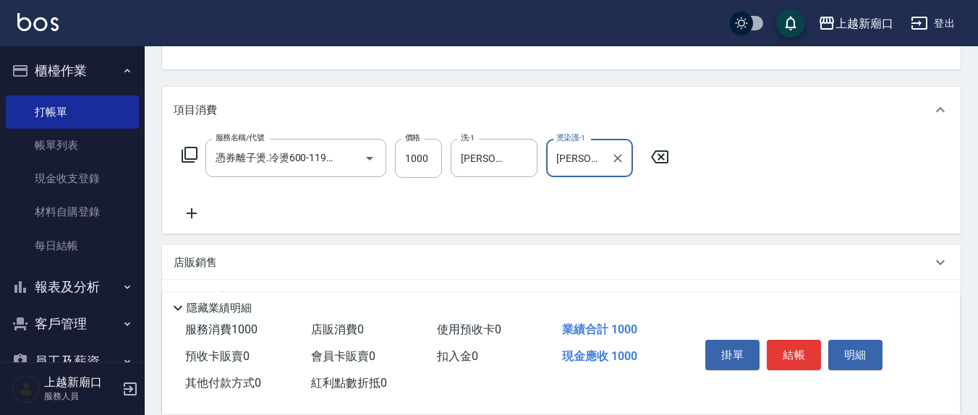
type input "[PERSON_NAME]7"
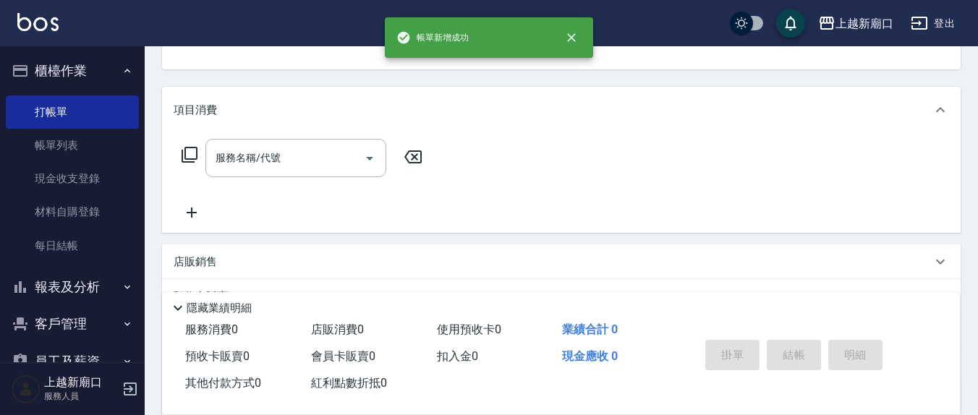
scroll to position [0, 0]
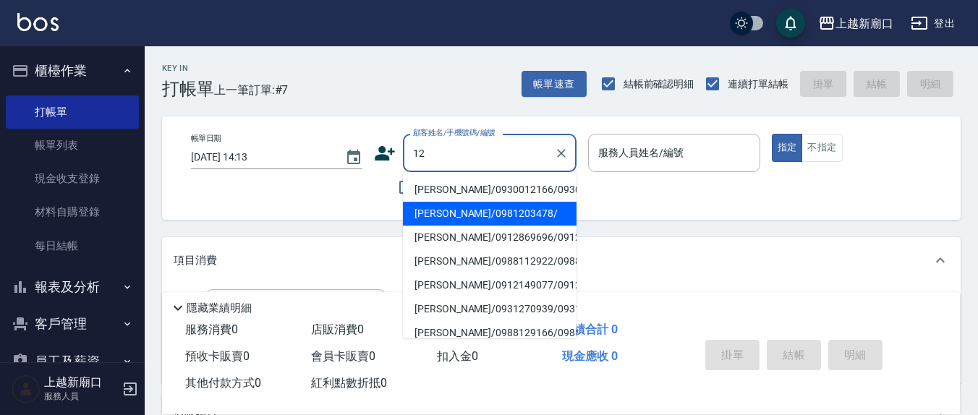
type input "12"
click at [664, 258] on div "項目消費" at bounding box center [553, 260] width 758 height 15
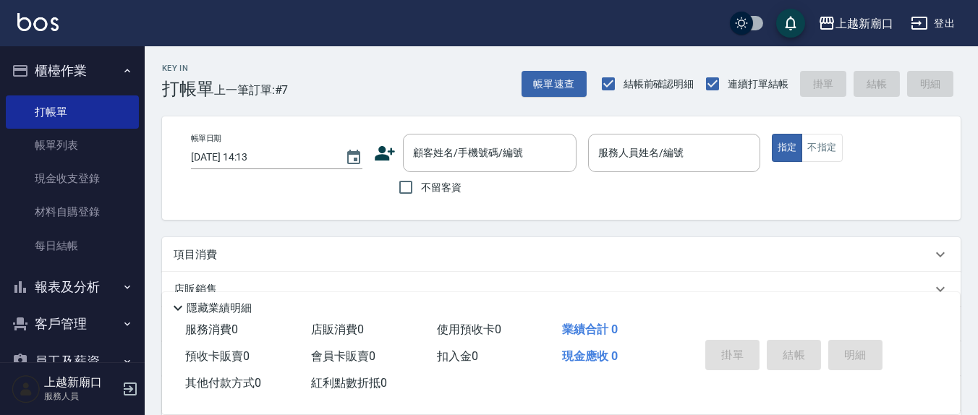
drag, startPoint x: 405, startPoint y: 187, endPoint x: 662, endPoint y: 190, distance: 257.6
click at [405, 186] on input "不留客資" at bounding box center [406, 187] width 30 height 30
checkbox input "true"
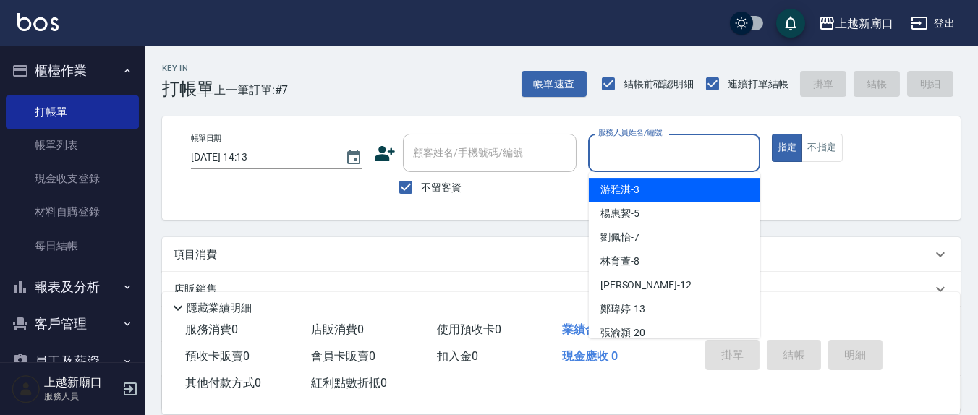
click at [677, 164] on input "服務人員姓名/編號" at bounding box center [674, 152] width 158 height 25
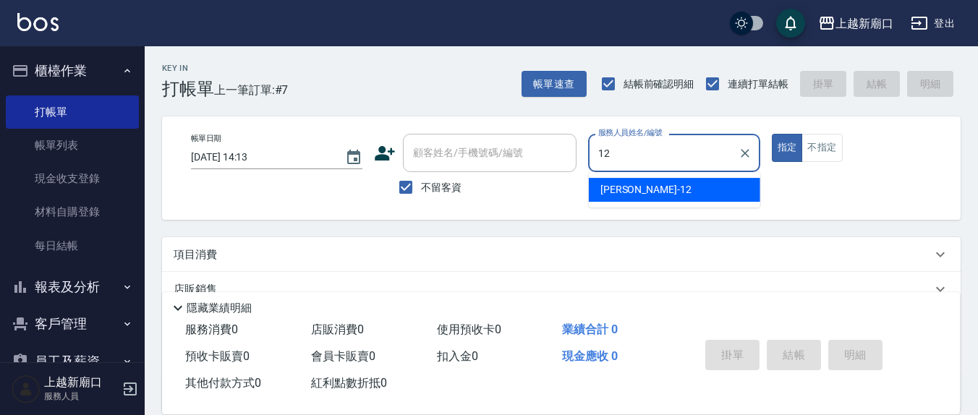
type input "[PERSON_NAME]-12"
click at [772, 134] on button "指定" at bounding box center [787, 148] width 31 height 28
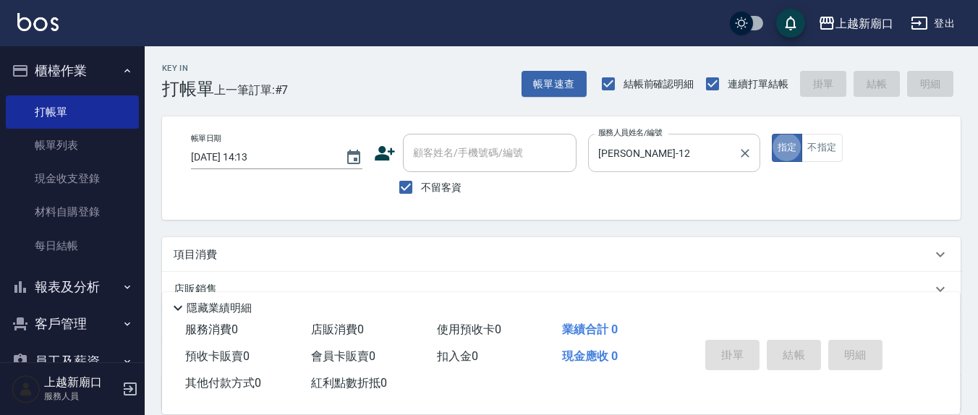
click at [772, 134] on button "指定" at bounding box center [787, 148] width 31 height 28
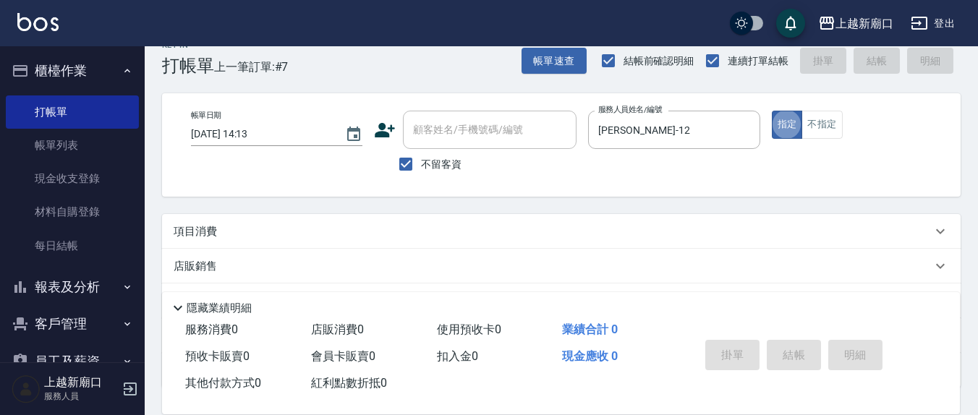
scroll to position [132, 0]
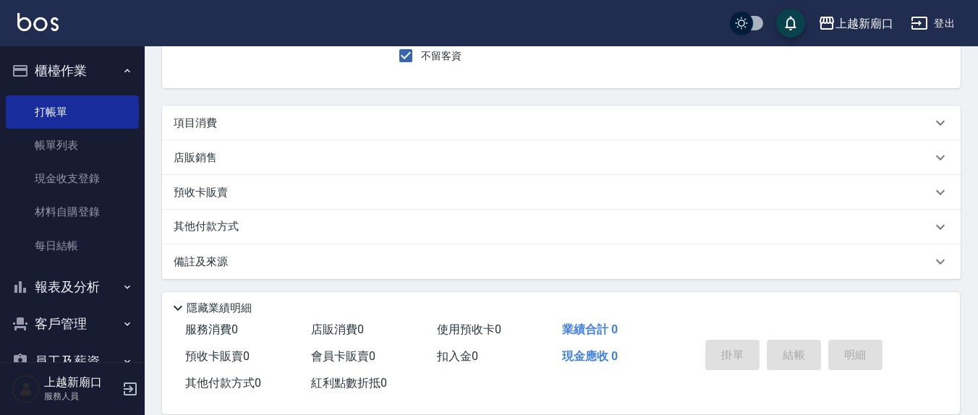
click at [211, 116] on p "項目消費" at bounding box center [195, 123] width 43 height 15
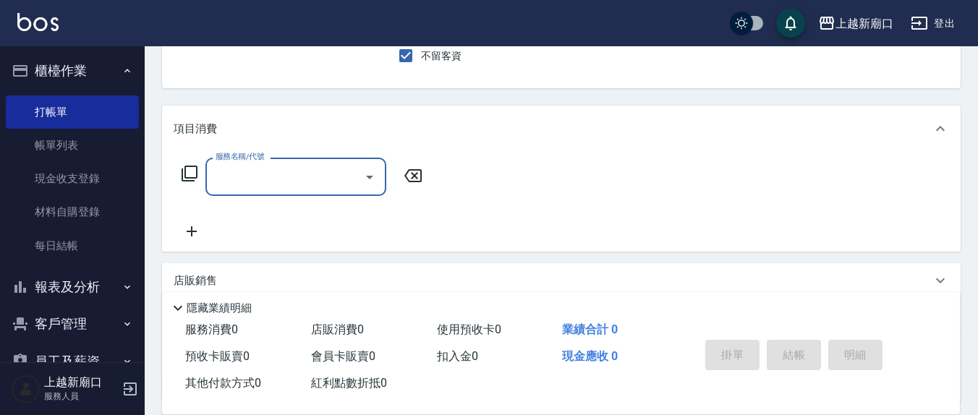
scroll to position [0, 0]
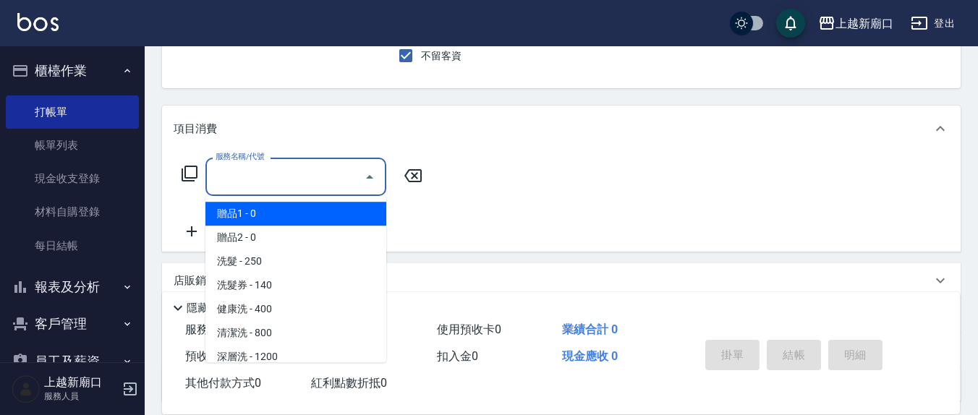
drag, startPoint x: 226, startPoint y: 180, endPoint x: 240, endPoint y: 190, distance: 16.7
click at [226, 181] on input "服務名稱/代號" at bounding box center [285, 176] width 146 height 25
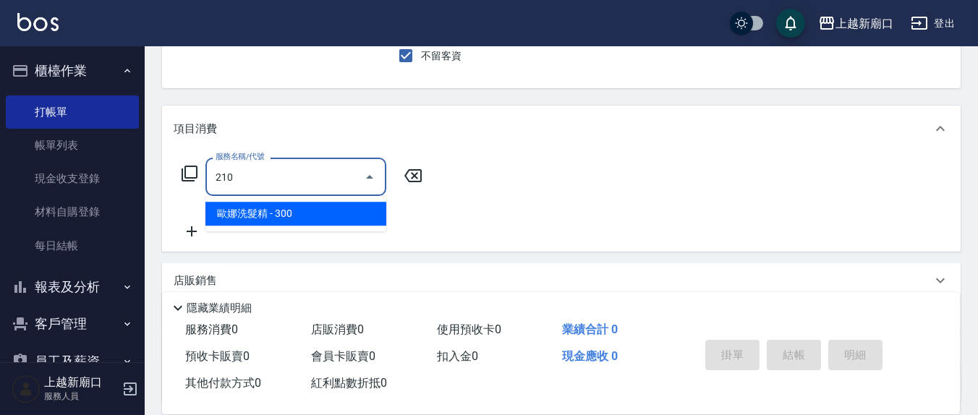
type input "歐娜洗髮精(210)"
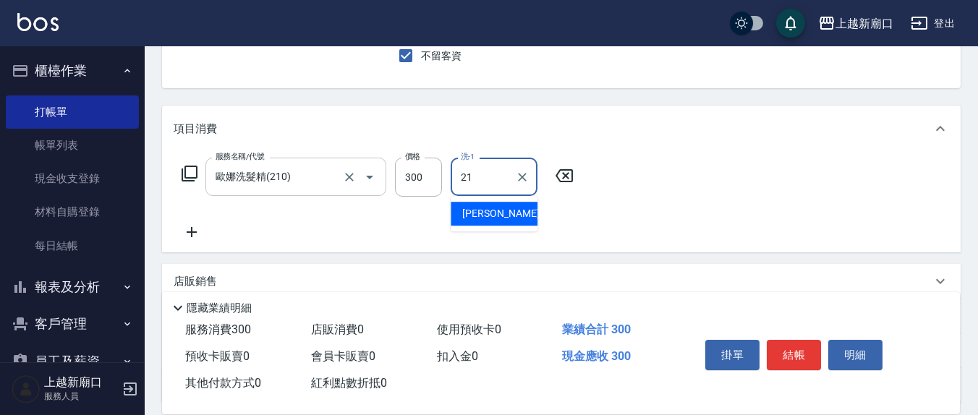
type input "[PERSON_NAME]-21"
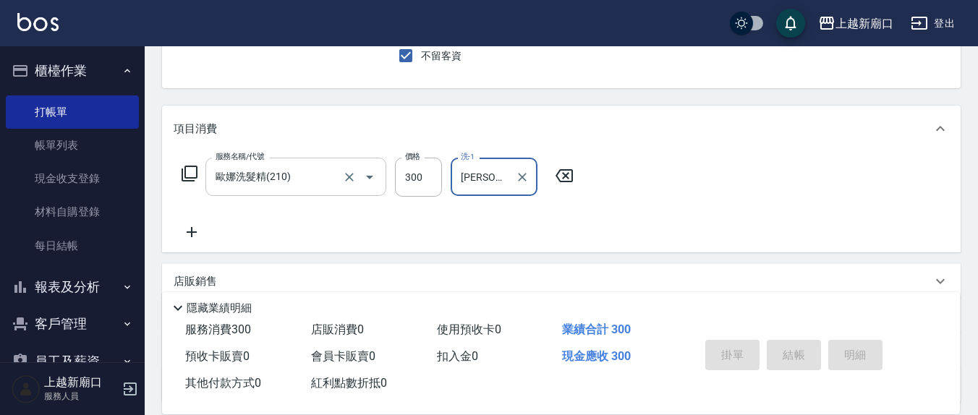
click at [772, 2] on button "指定" at bounding box center [787, 16] width 31 height 28
type input "[DATE] 14:14"
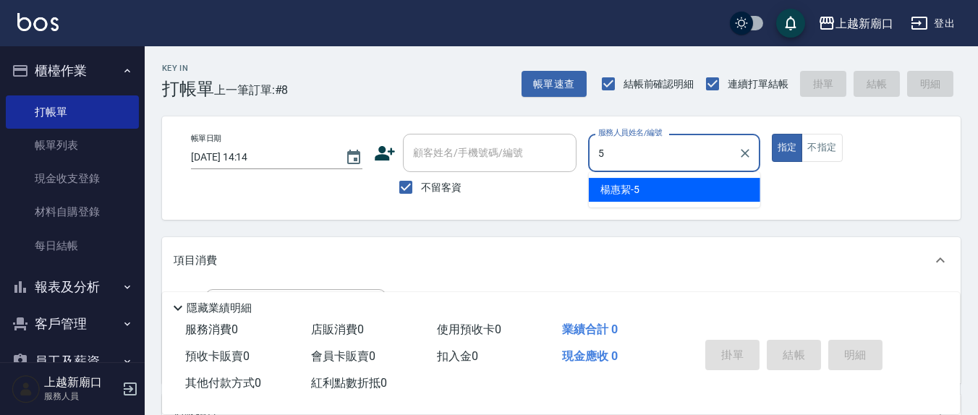
type input "[PERSON_NAME]5"
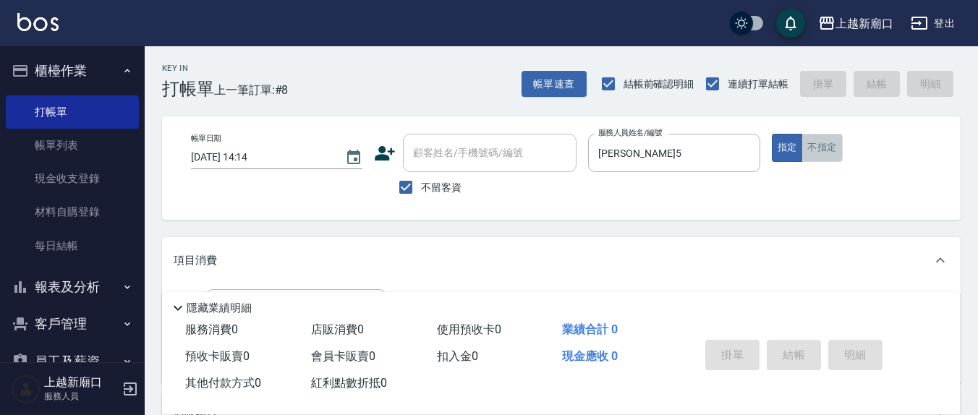
click at [826, 152] on button "不指定" at bounding box center [822, 148] width 41 height 28
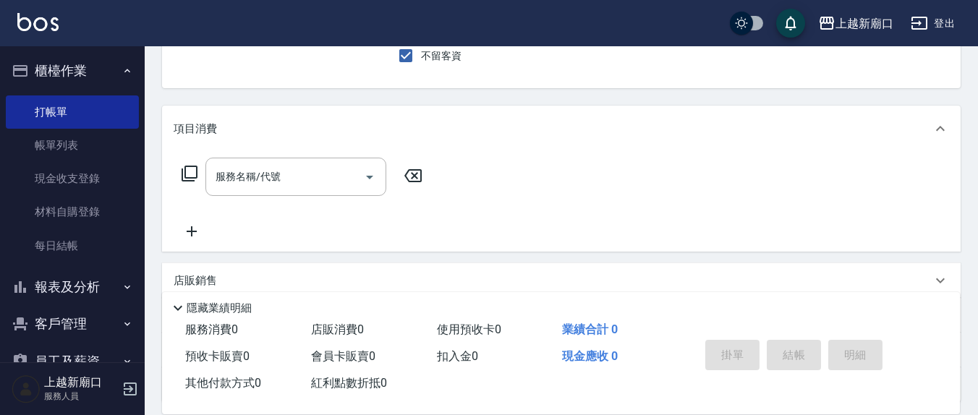
scroll to position [151, 0]
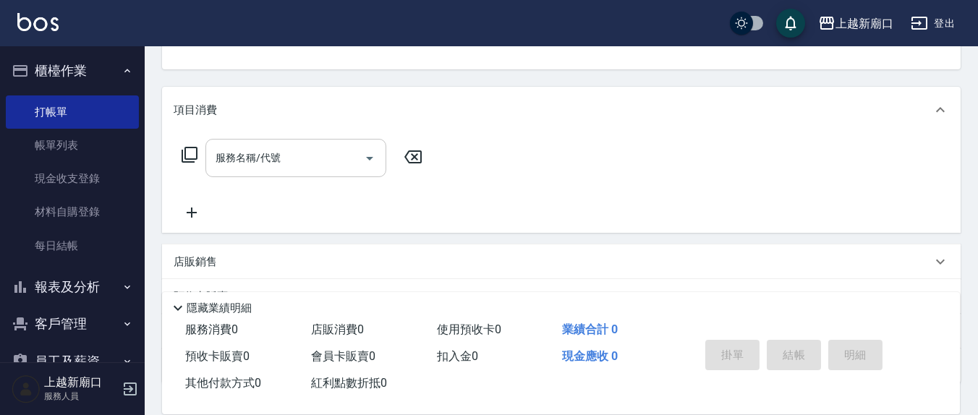
click at [223, 162] on input "服務名稱/代號" at bounding box center [285, 157] width 146 height 25
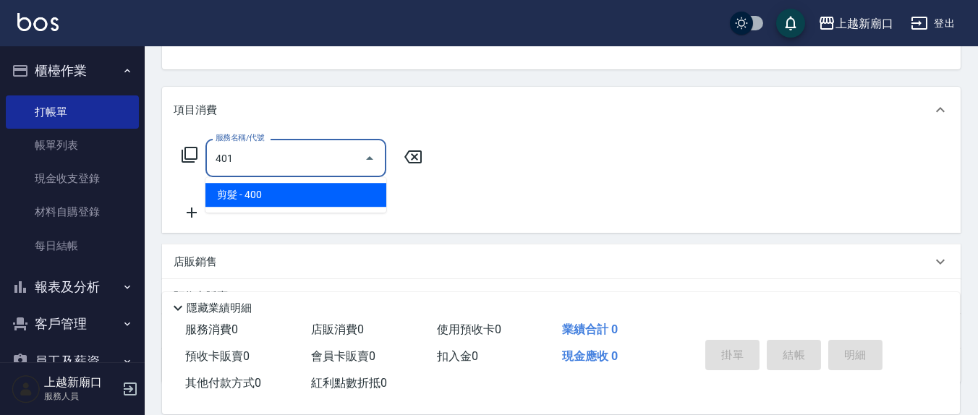
type input "剪髮(401)"
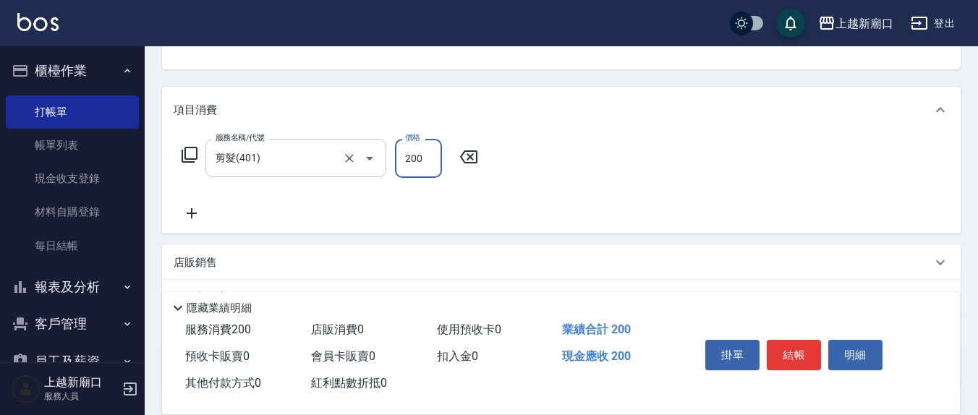
type input "200"
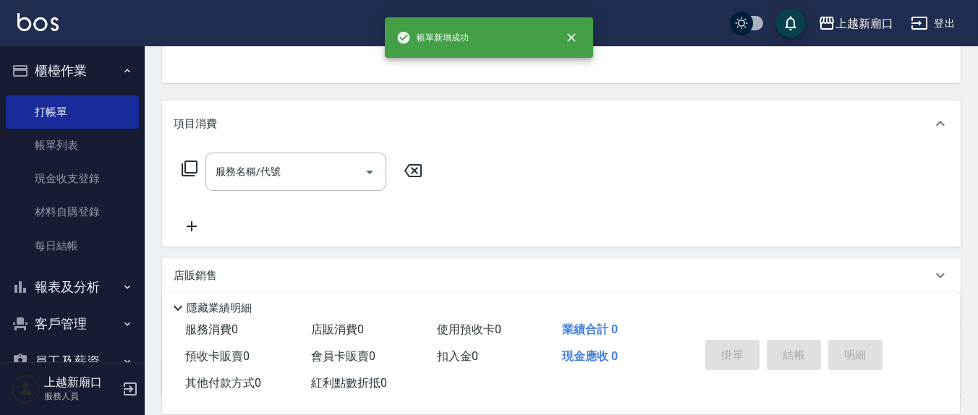
scroll to position [0, 0]
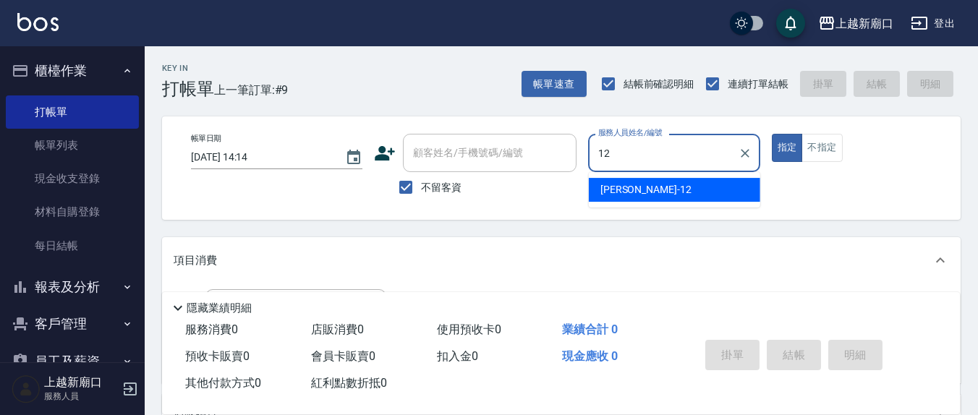
type input "[PERSON_NAME]-12"
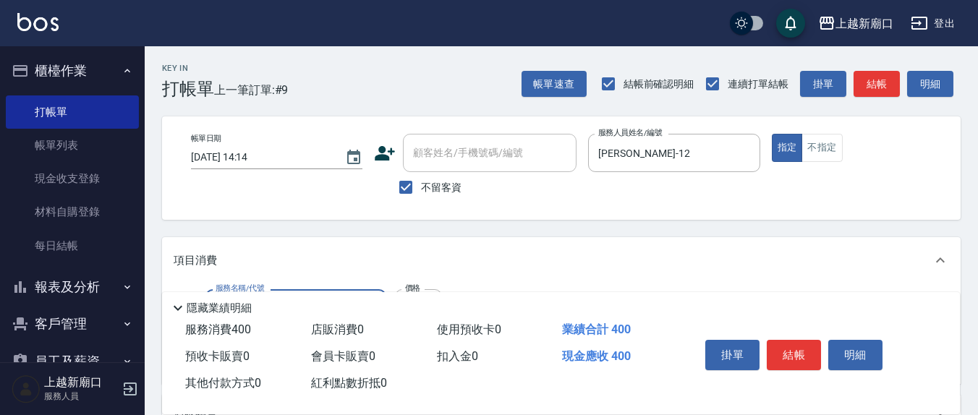
type input "剪髮(401)"
type input "450"
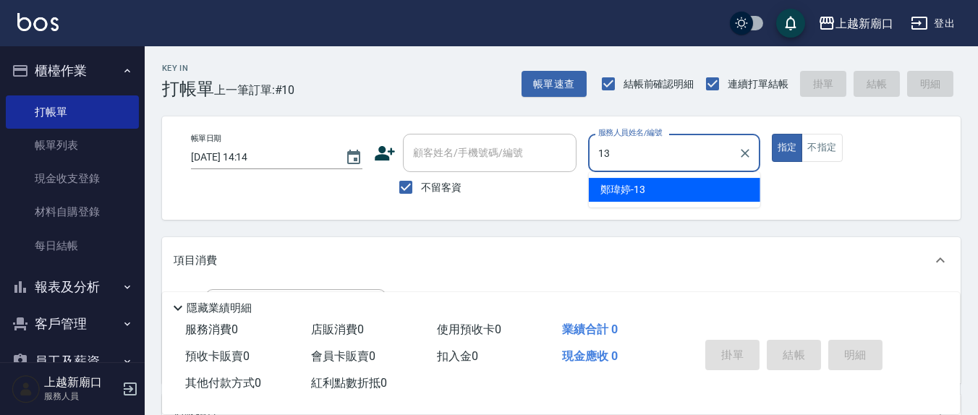
type input "[PERSON_NAME]-13"
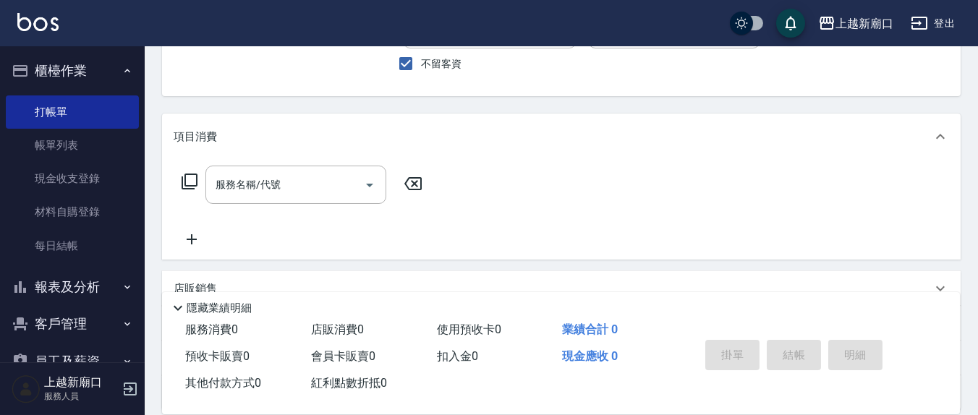
scroll to position [151, 0]
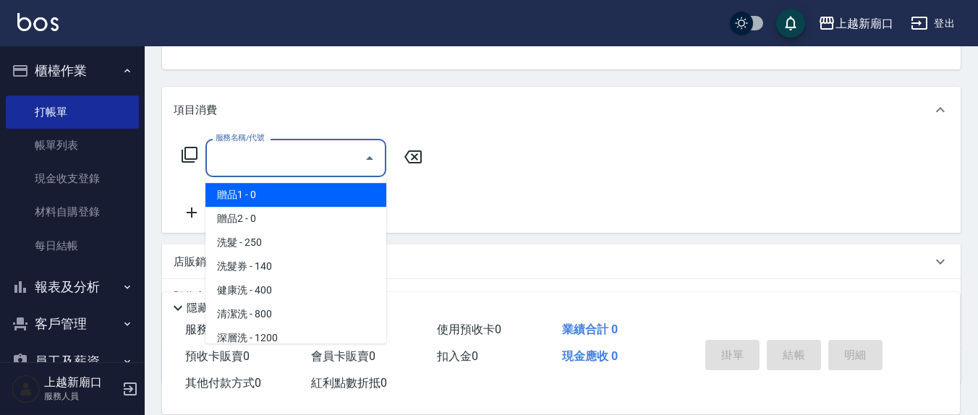
click at [307, 164] on input "服務名稱/代號" at bounding box center [285, 157] width 146 height 25
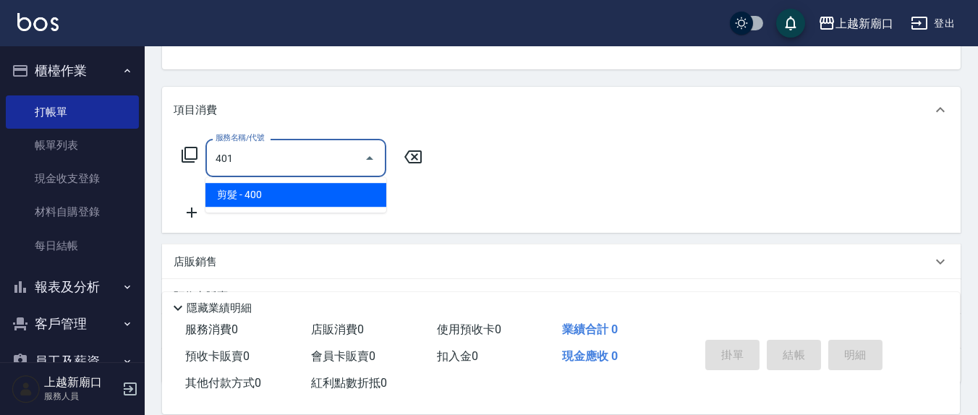
type input "剪髮(401)"
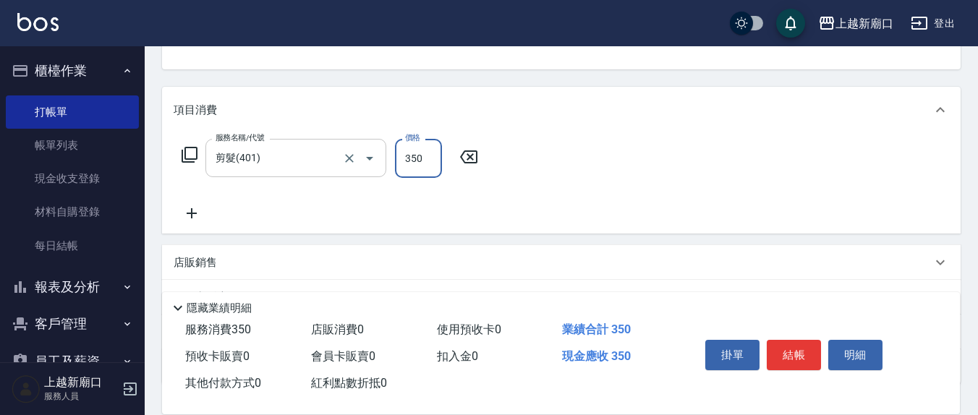
type input "350"
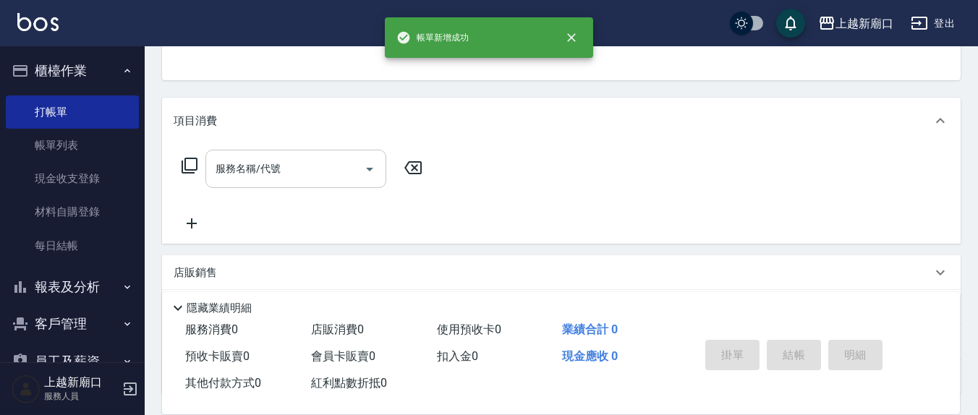
scroll to position [0, 0]
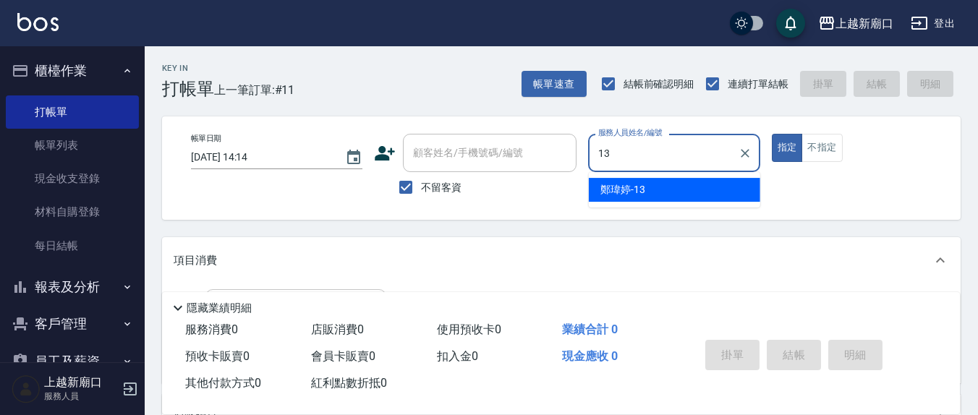
type input "[PERSON_NAME]-13"
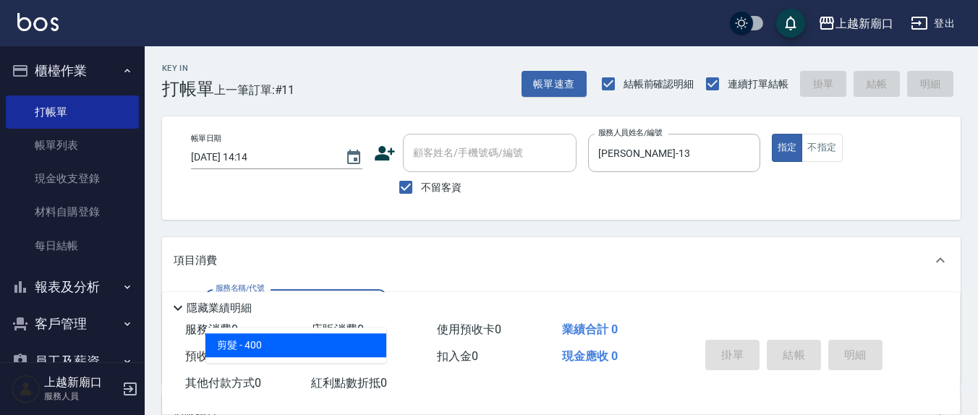
type input "剪髮(401)"
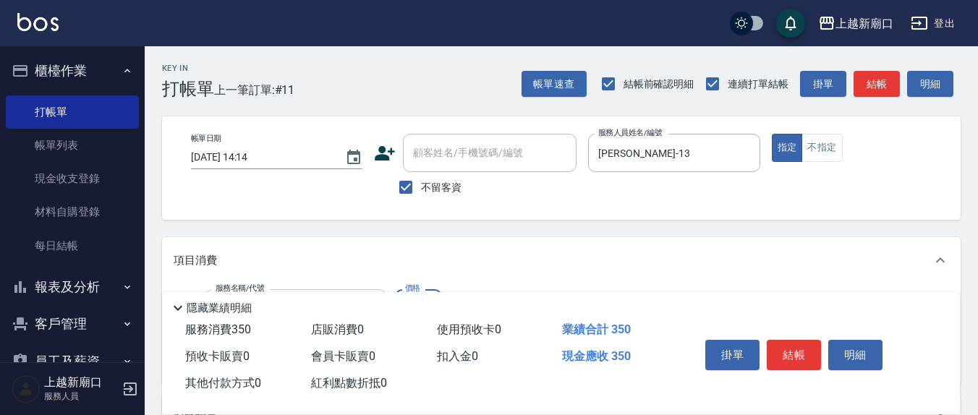
type input "350"
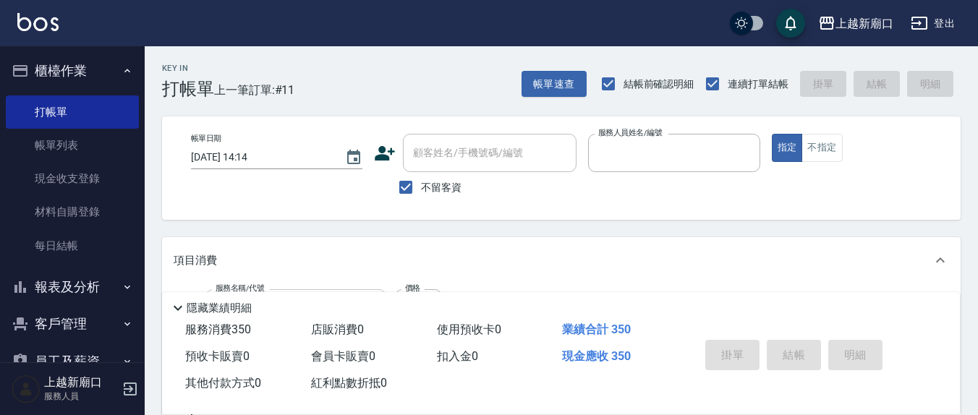
click at [772, 134] on button "指定" at bounding box center [787, 148] width 31 height 28
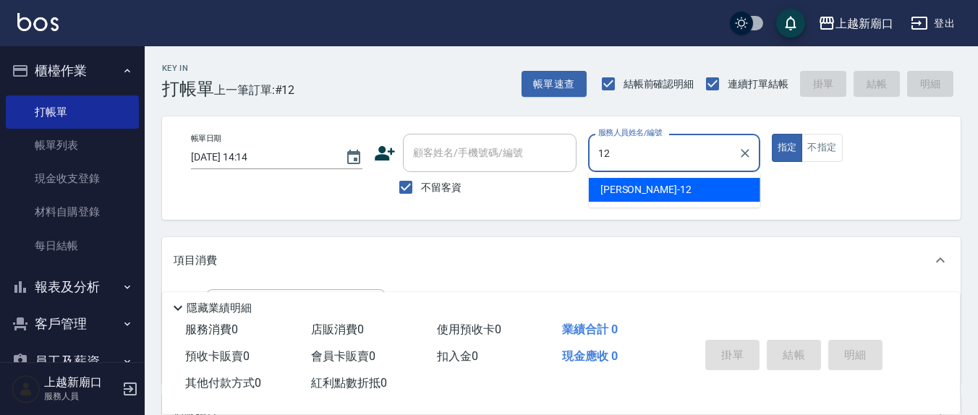
type input "[PERSON_NAME]-12"
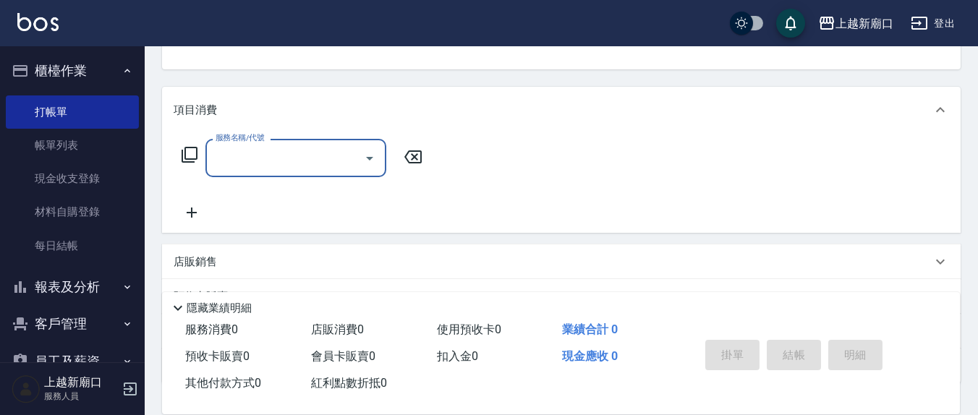
scroll to position [151, 0]
click at [267, 170] on div "服務名稱/代號" at bounding box center [296, 157] width 181 height 38
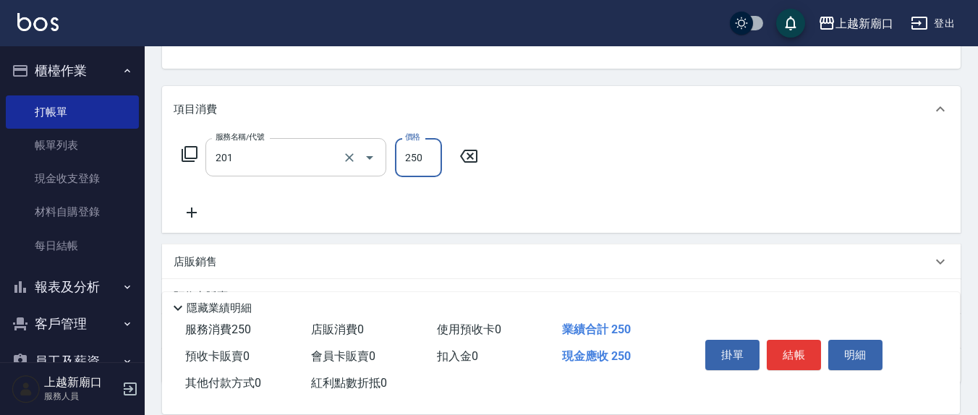
type input "洗髮(201)"
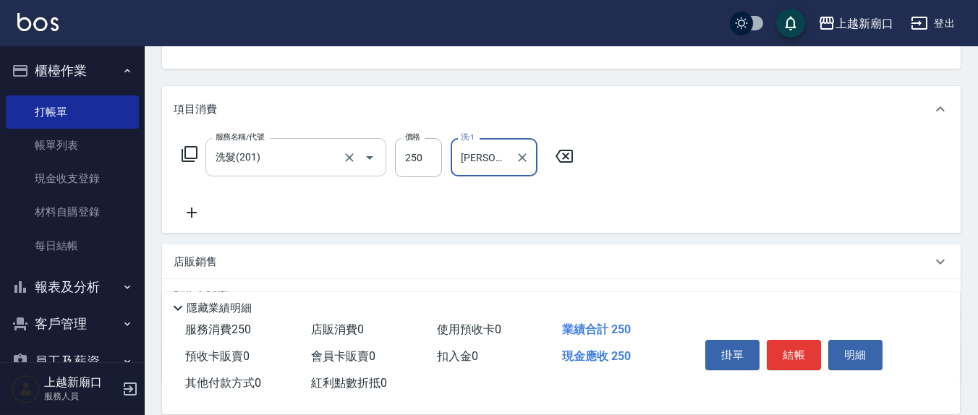
type input "[PERSON_NAME]-21"
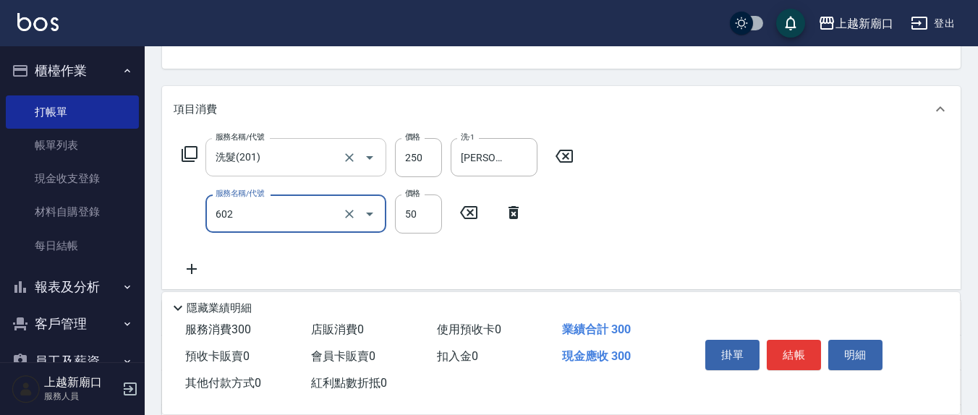
type input "上.吹捲(602)"
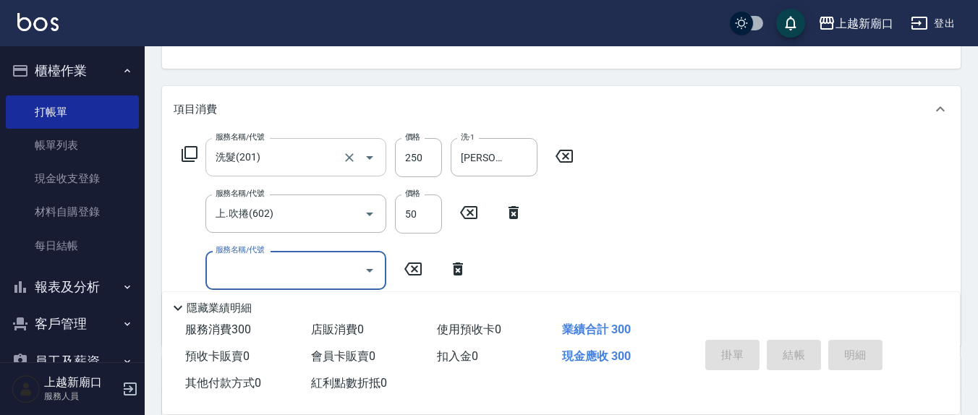
type input "[DATE] 14:15"
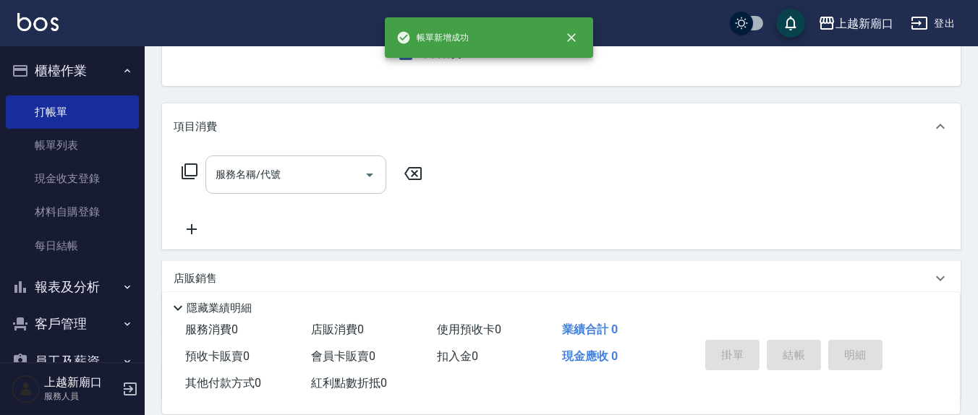
scroll to position [0, 0]
